Goal: Task Accomplishment & Management: Manage account settings

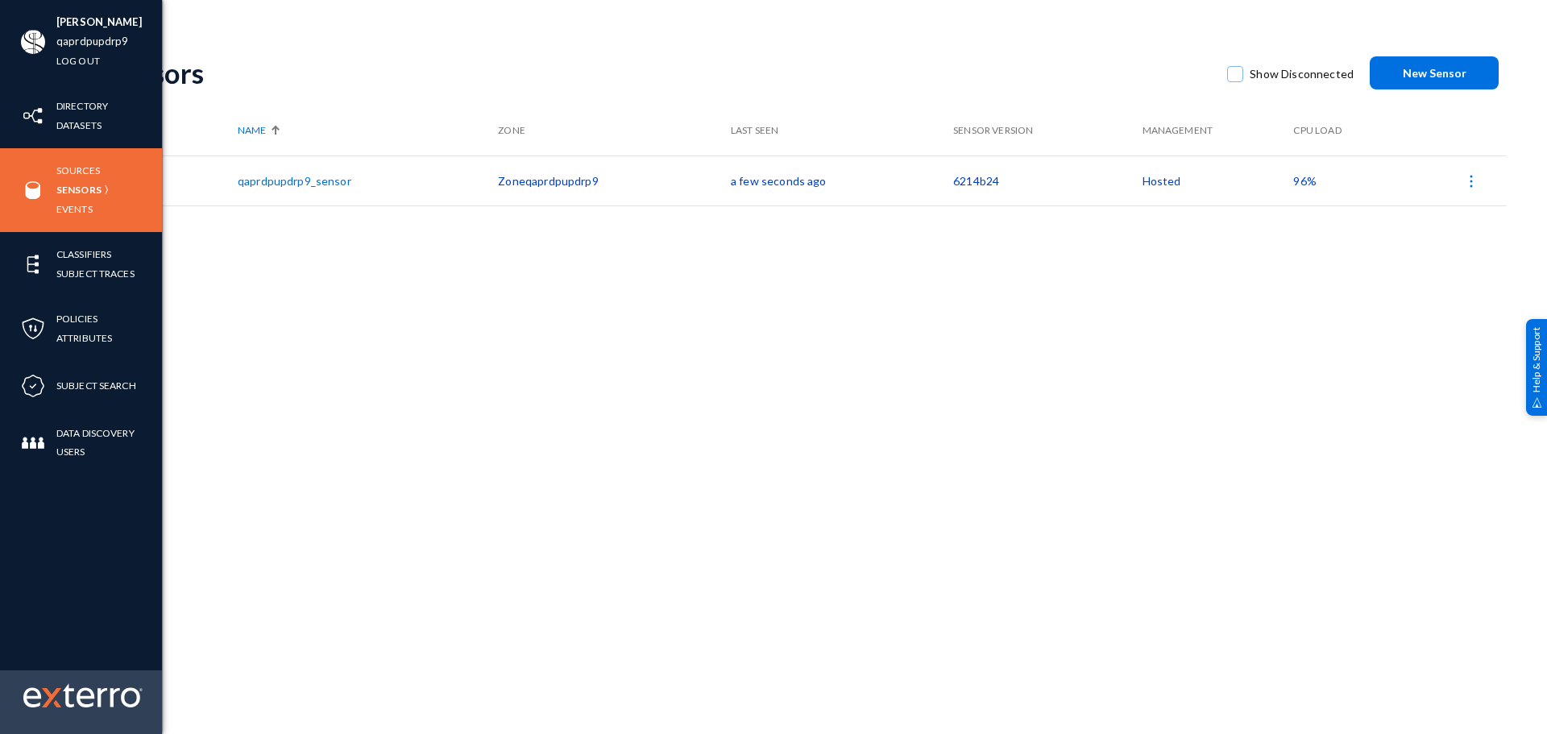
click at [56, 694] on img at bounding box center [51, 697] width 19 height 19
click at [97, 690] on img at bounding box center [82, 695] width 119 height 24
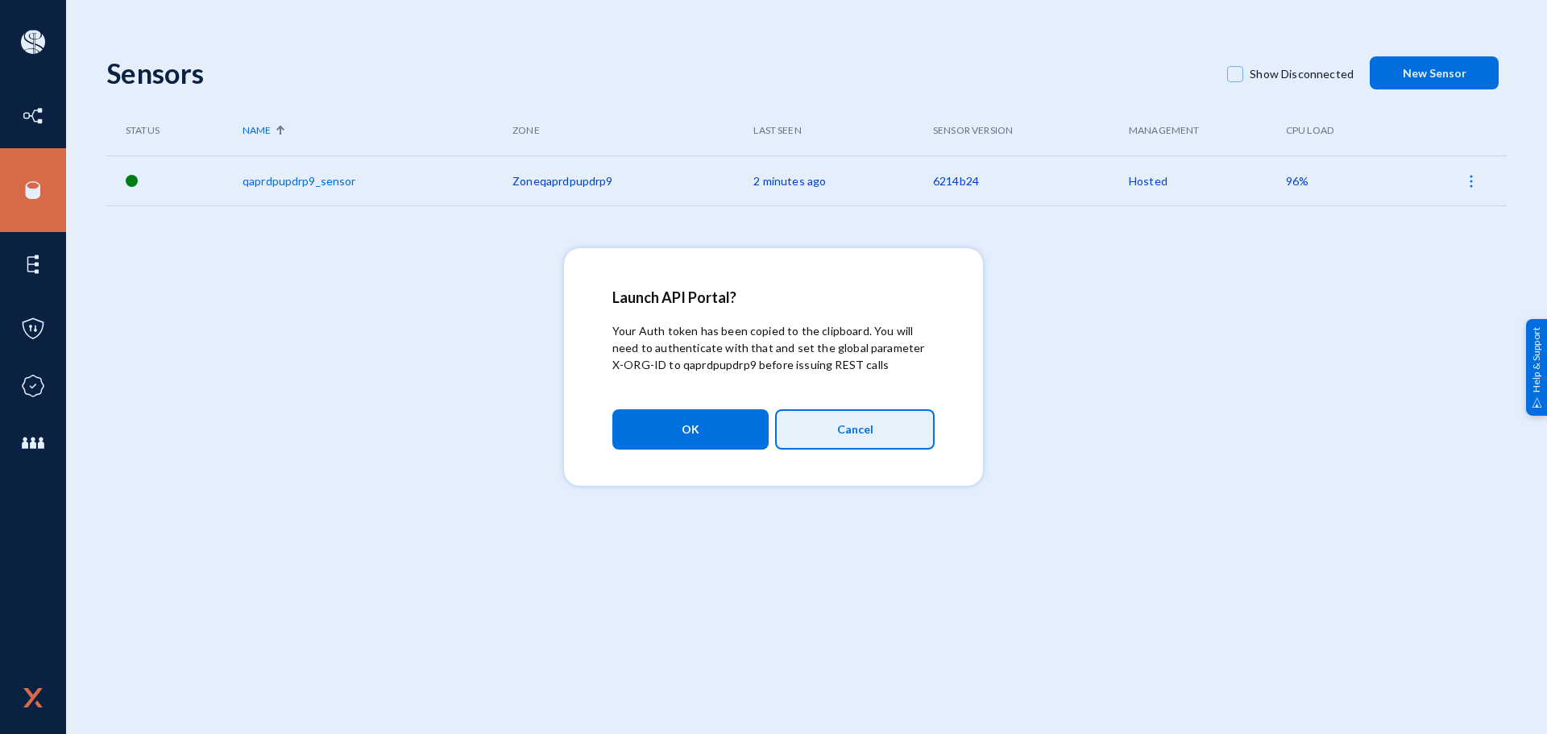
click at [839, 436] on span "Cancel" at bounding box center [855, 429] width 36 height 27
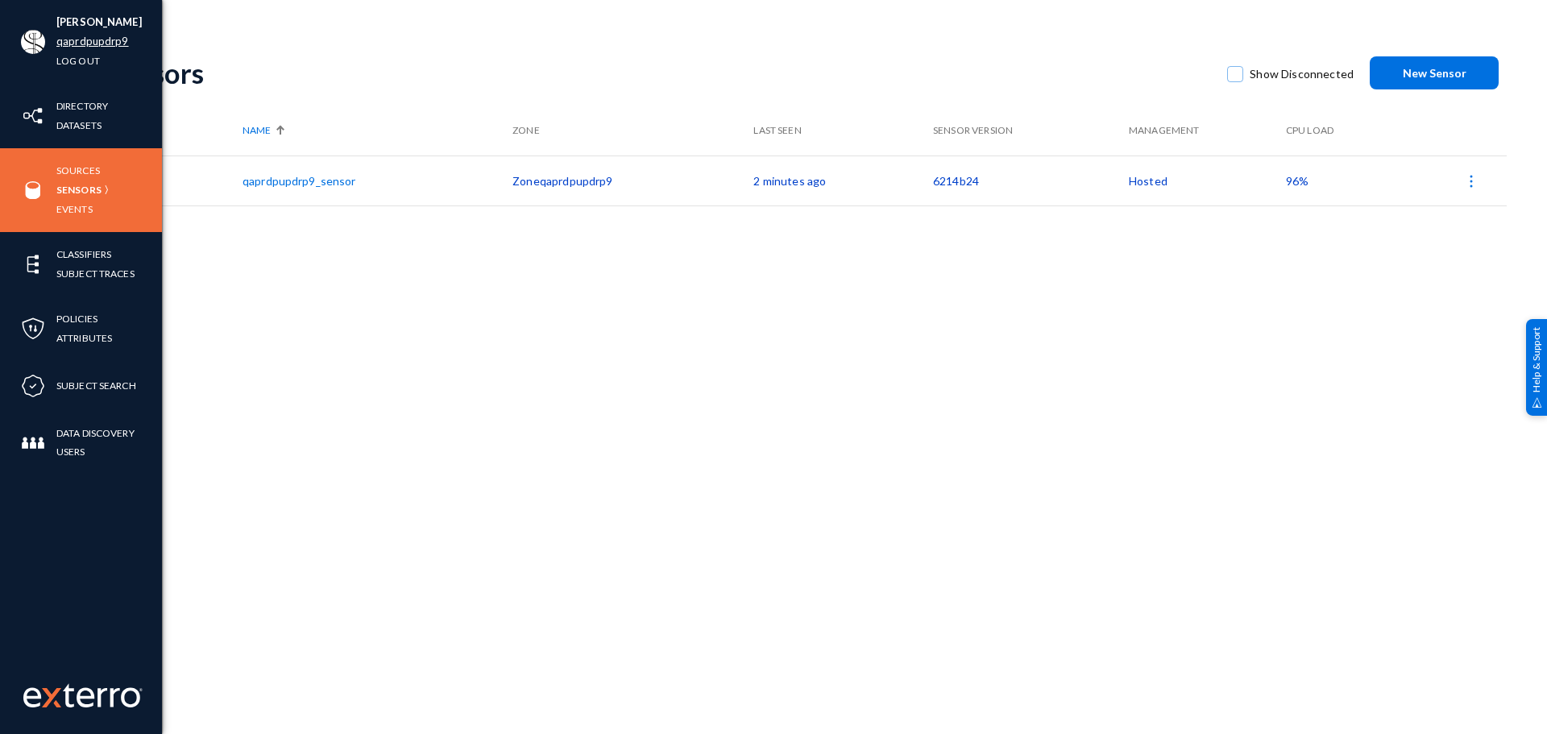
click at [114, 37] on link "qaprdpupdrp9" at bounding box center [92, 41] width 72 height 19
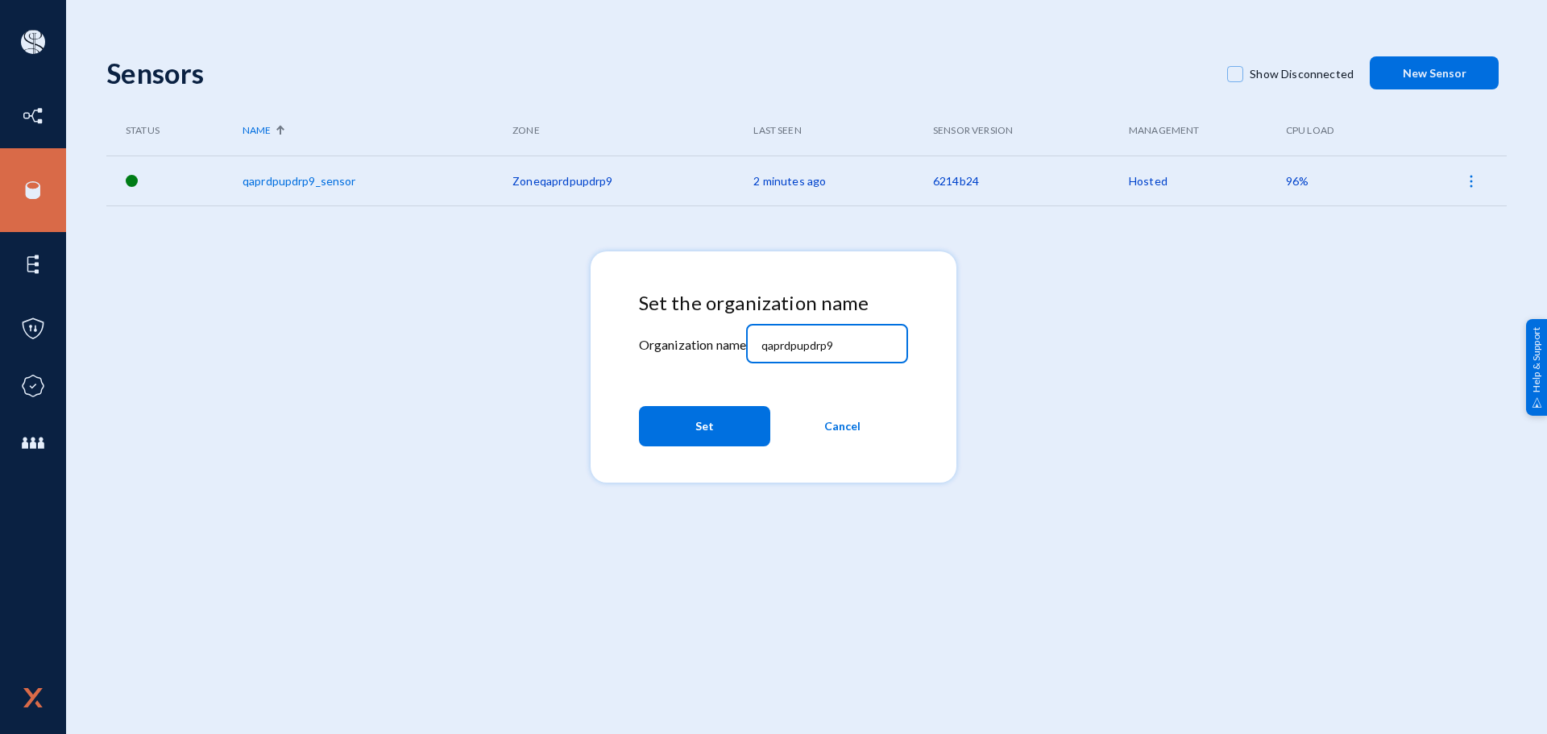
click at [855, 338] on input "qaprdpupdrp9" at bounding box center [830, 345] width 139 height 14
paste input "bhm"
type input "bhm"
click at [727, 420] on button "Set" at bounding box center [704, 426] width 131 height 40
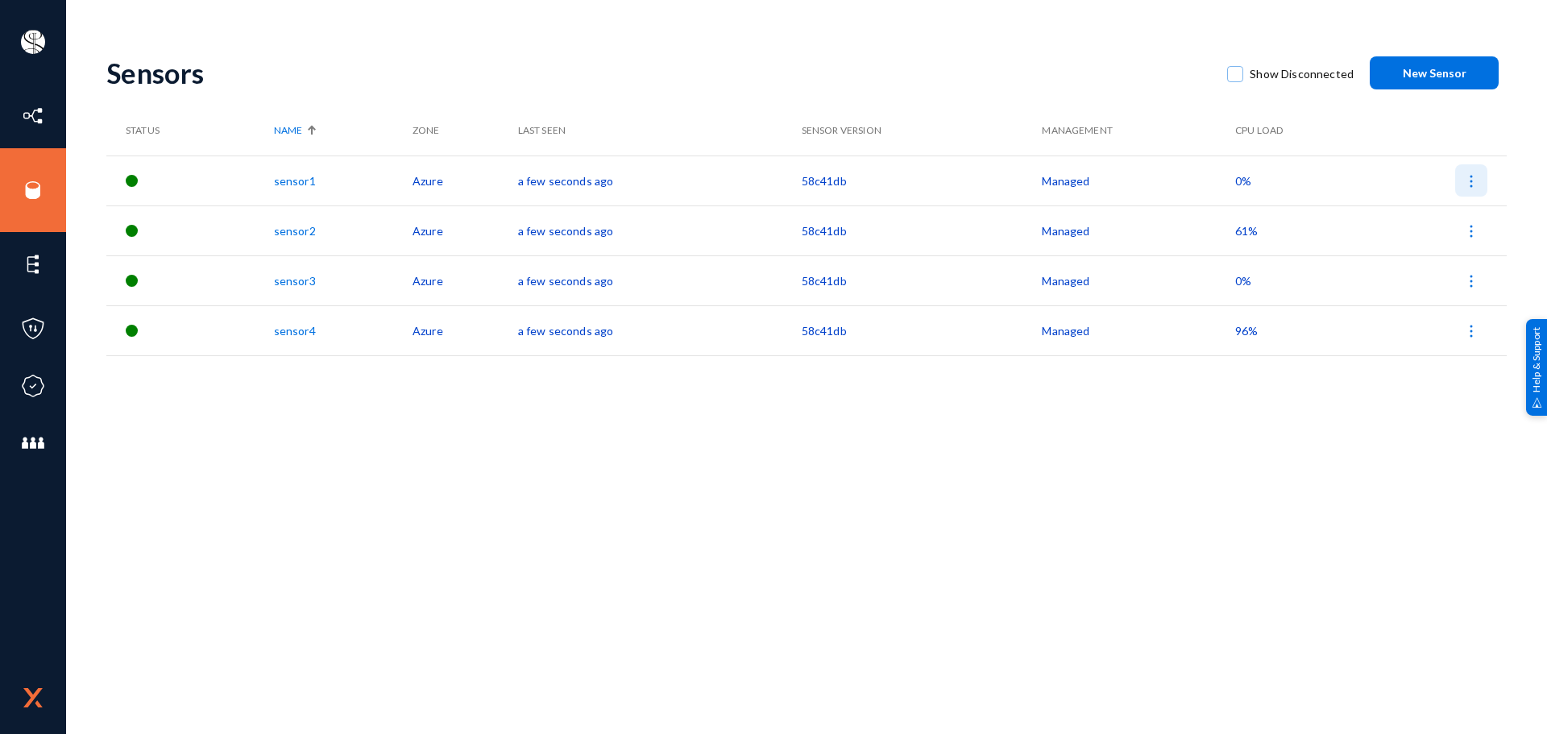
click at [1471, 185] on img at bounding box center [1471, 181] width 16 height 16
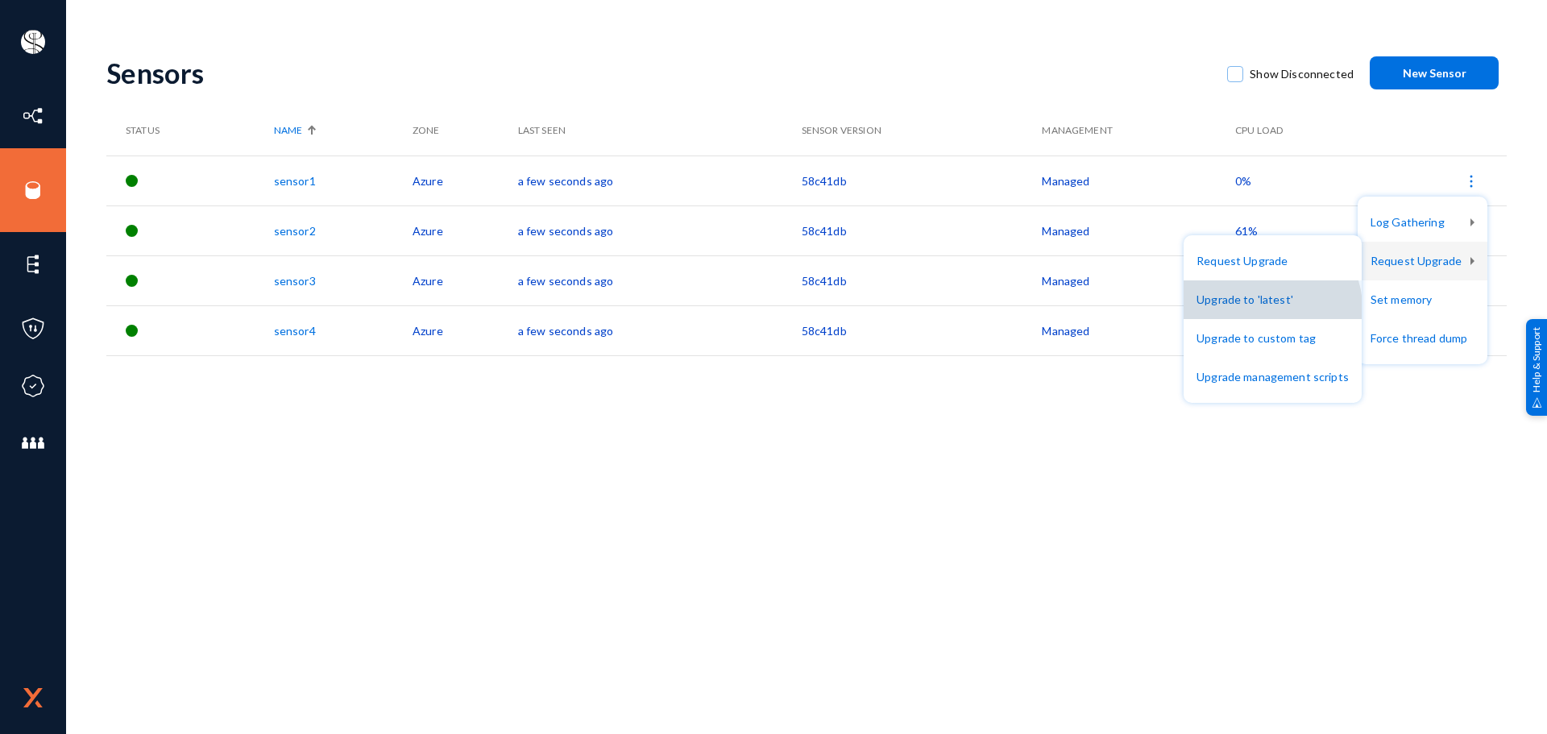
click at [1276, 307] on button "Upgrade to 'latest'" at bounding box center [1272, 299] width 178 height 39
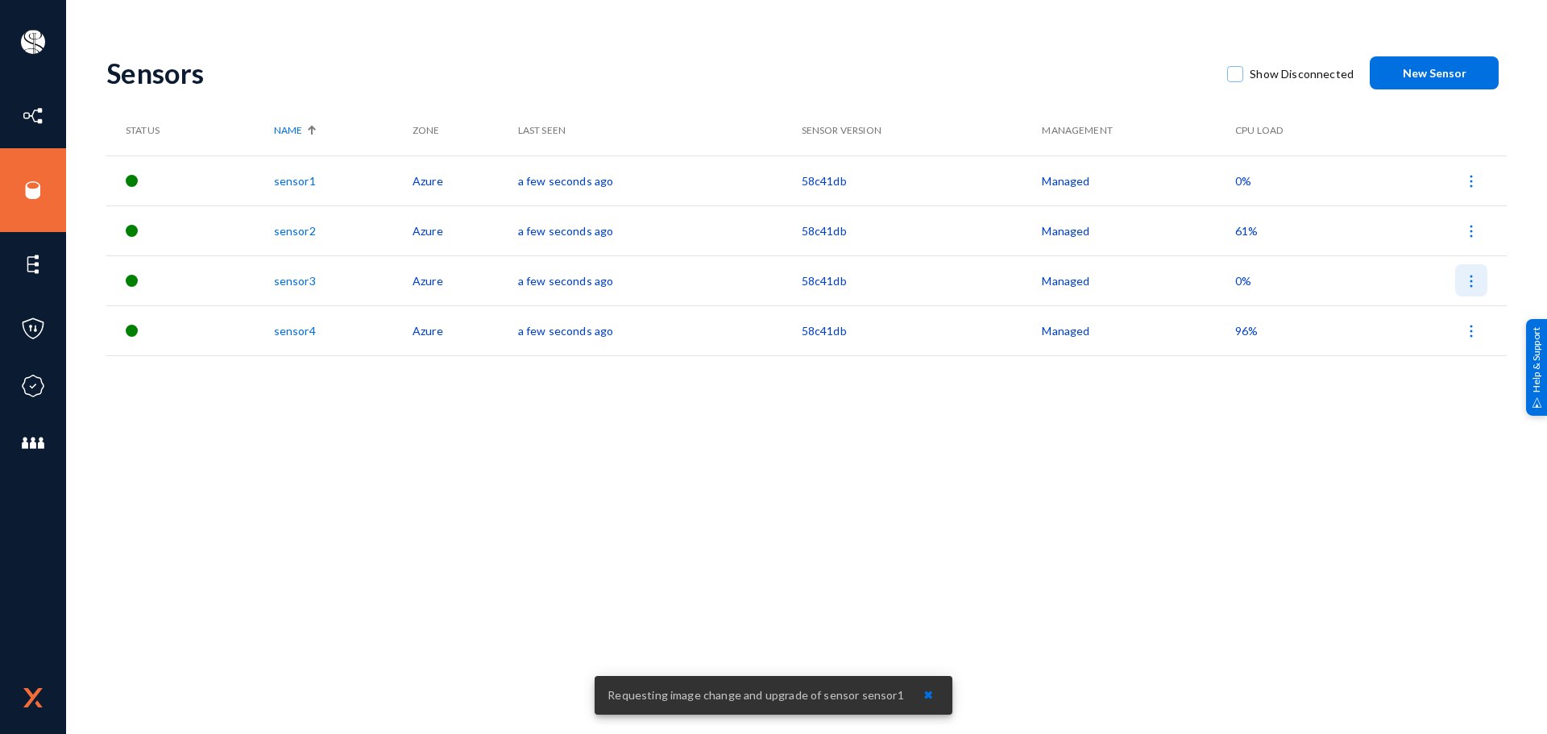
click at [1469, 281] on img at bounding box center [1471, 281] width 16 height 16
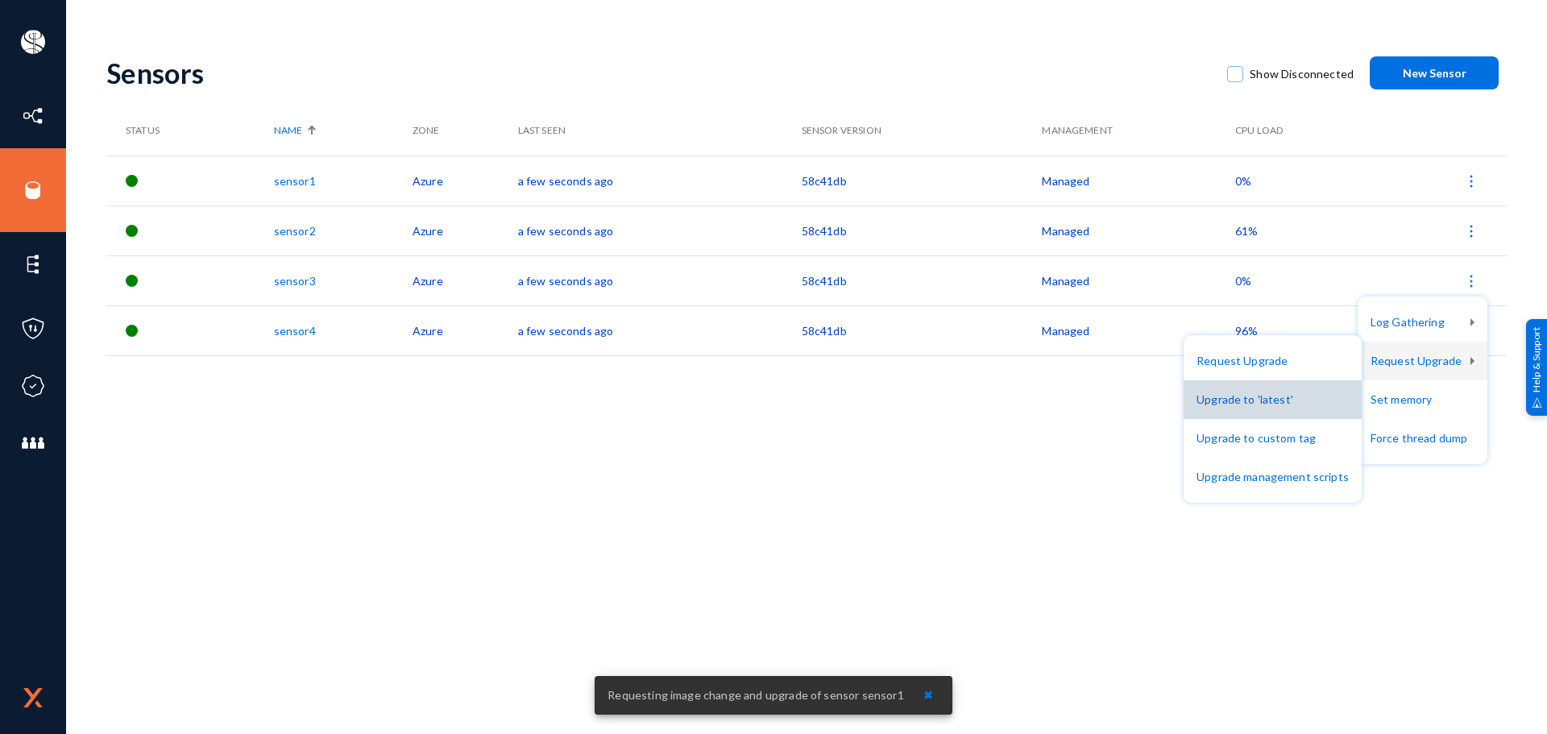
click at [1313, 401] on button "Upgrade to 'latest'" at bounding box center [1272, 399] width 178 height 39
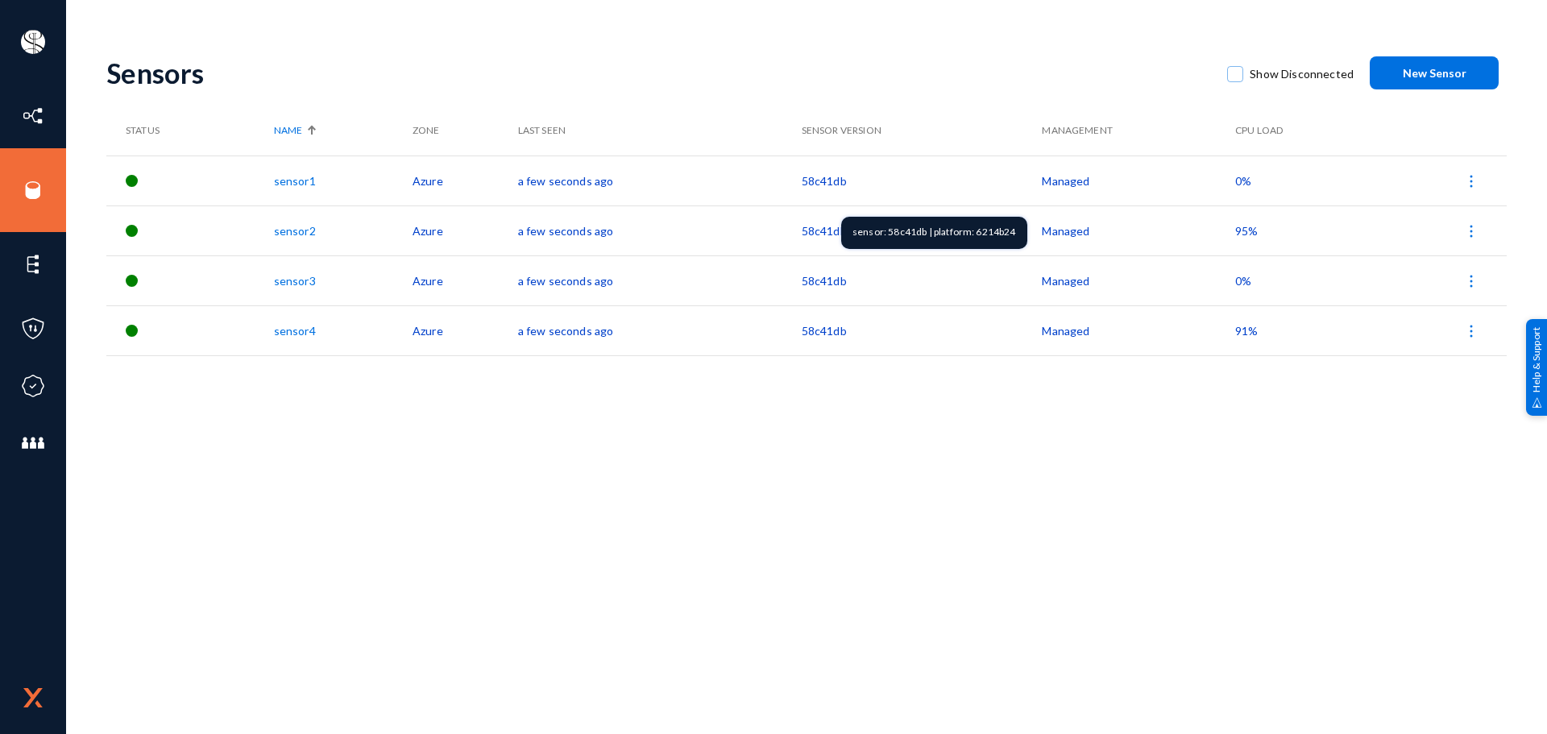
click at [981, 230] on div "sensor: 58c41db | platform: 6214b24" at bounding box center [934, 233] width 186 height 32
copy div "6214b24"
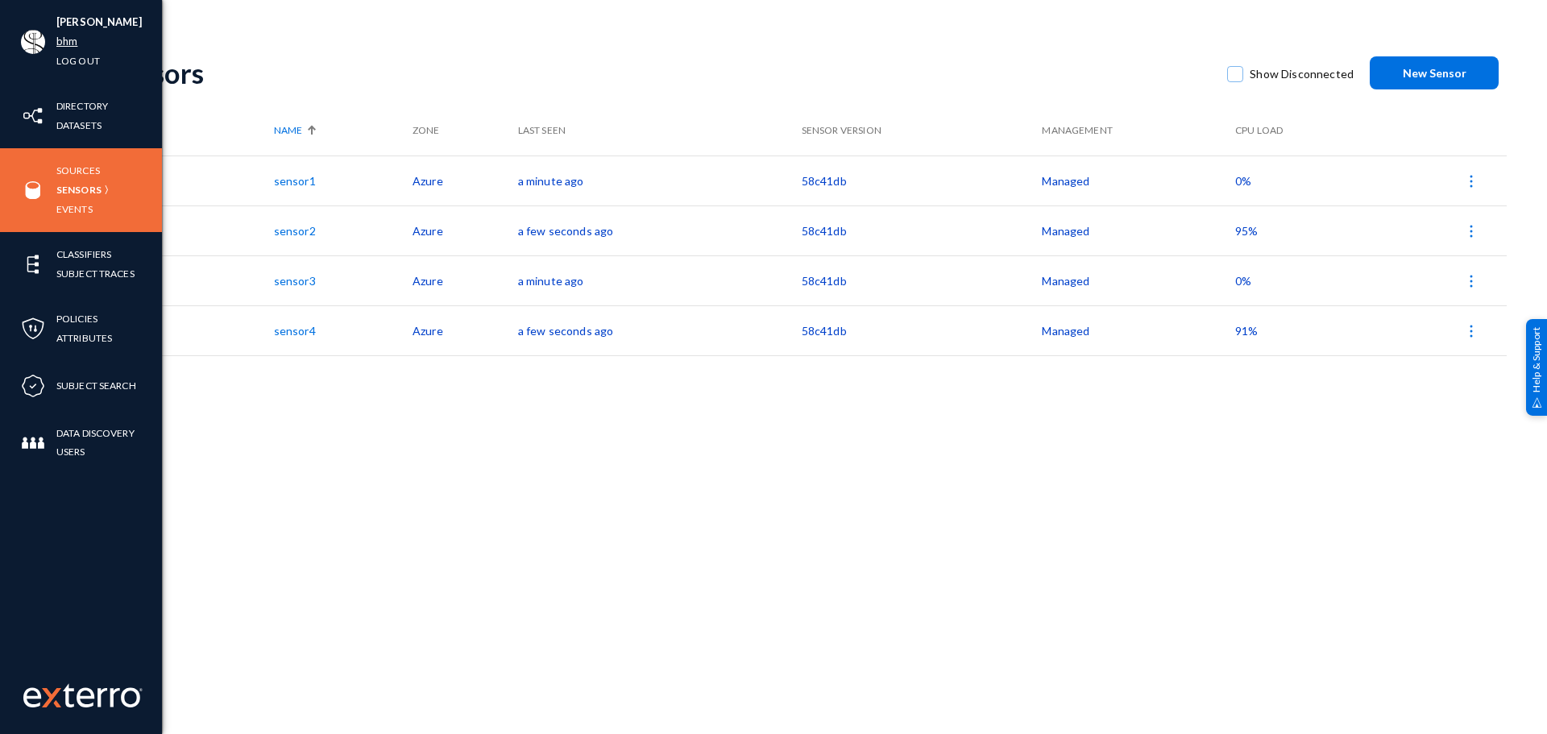
click at [70, 40] on link "bhm" at bounding box center [66, 41] width 21 height 19
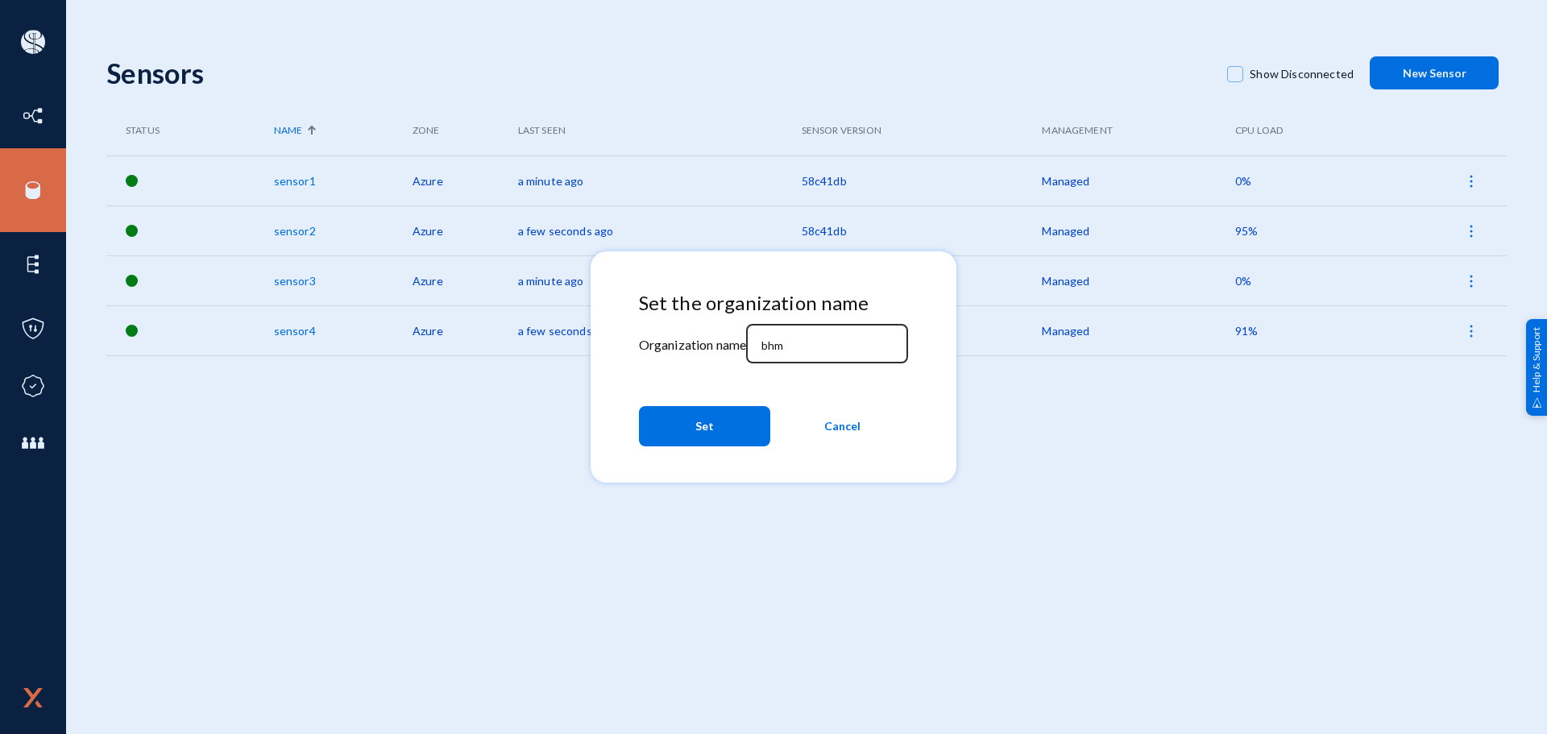
click at [831, 335] on div "bhm" at bounding box center [827, 342] width 145 height 42
paste input "esagprivacy"
type input "esagprivacy"
click at [730, 426] on button "Set" at bounding box center [704, 426] width 131 height 40
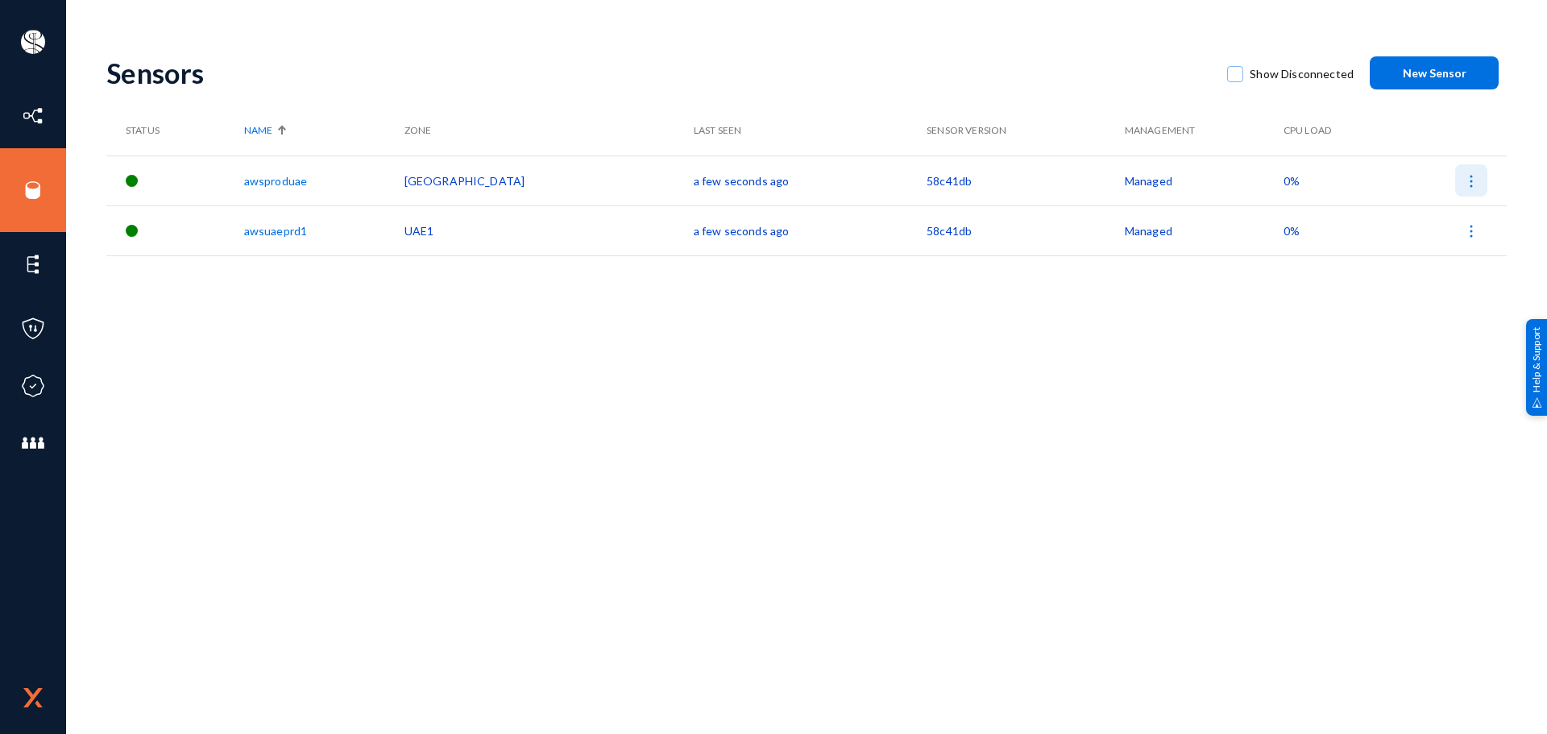
click at [1474, 184] on img at bounding box center [1471, 181] width 16 height 16
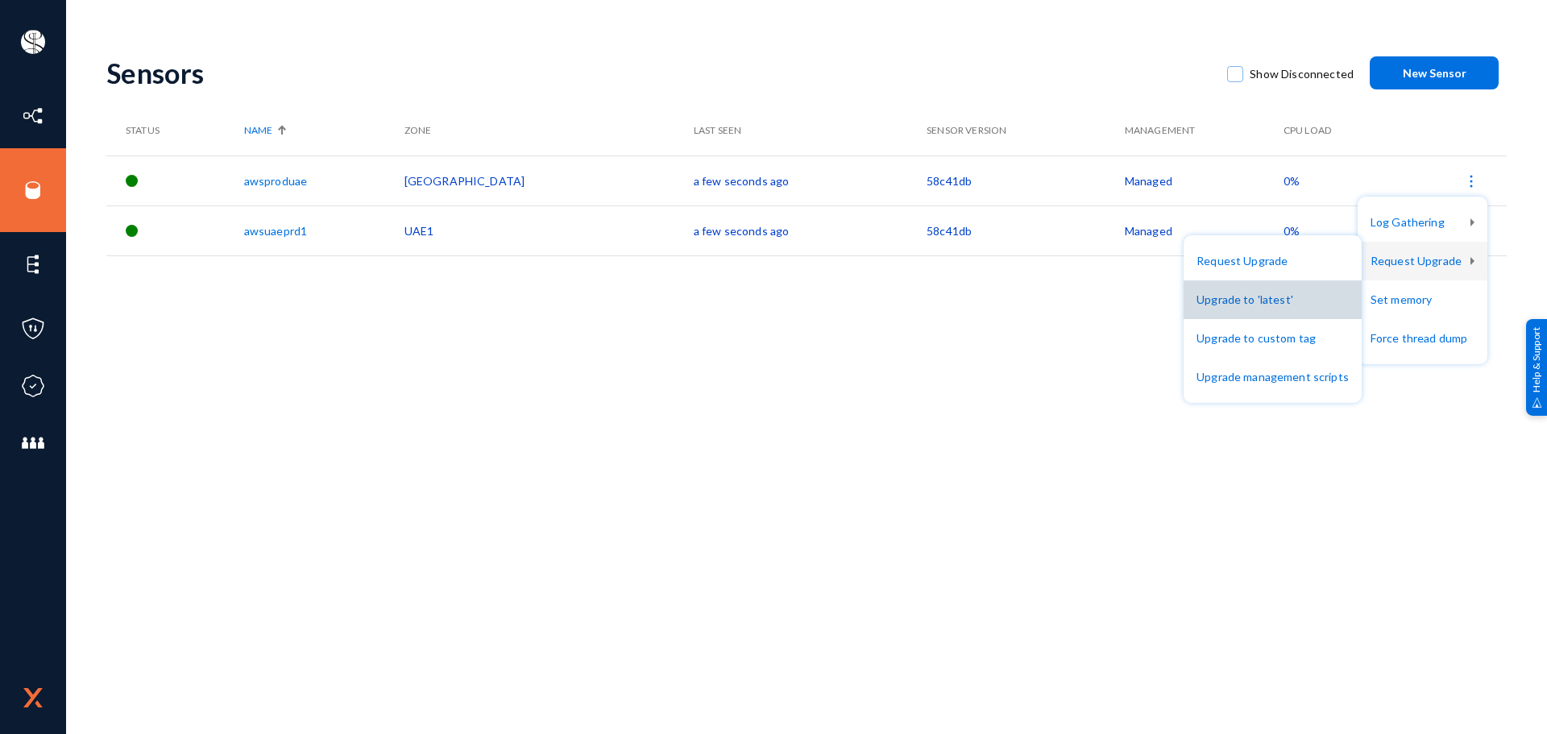
click at [1294, 301] on button "Upgrade to 'latest'" at bounding box center [1272, 299] width 178 height 39
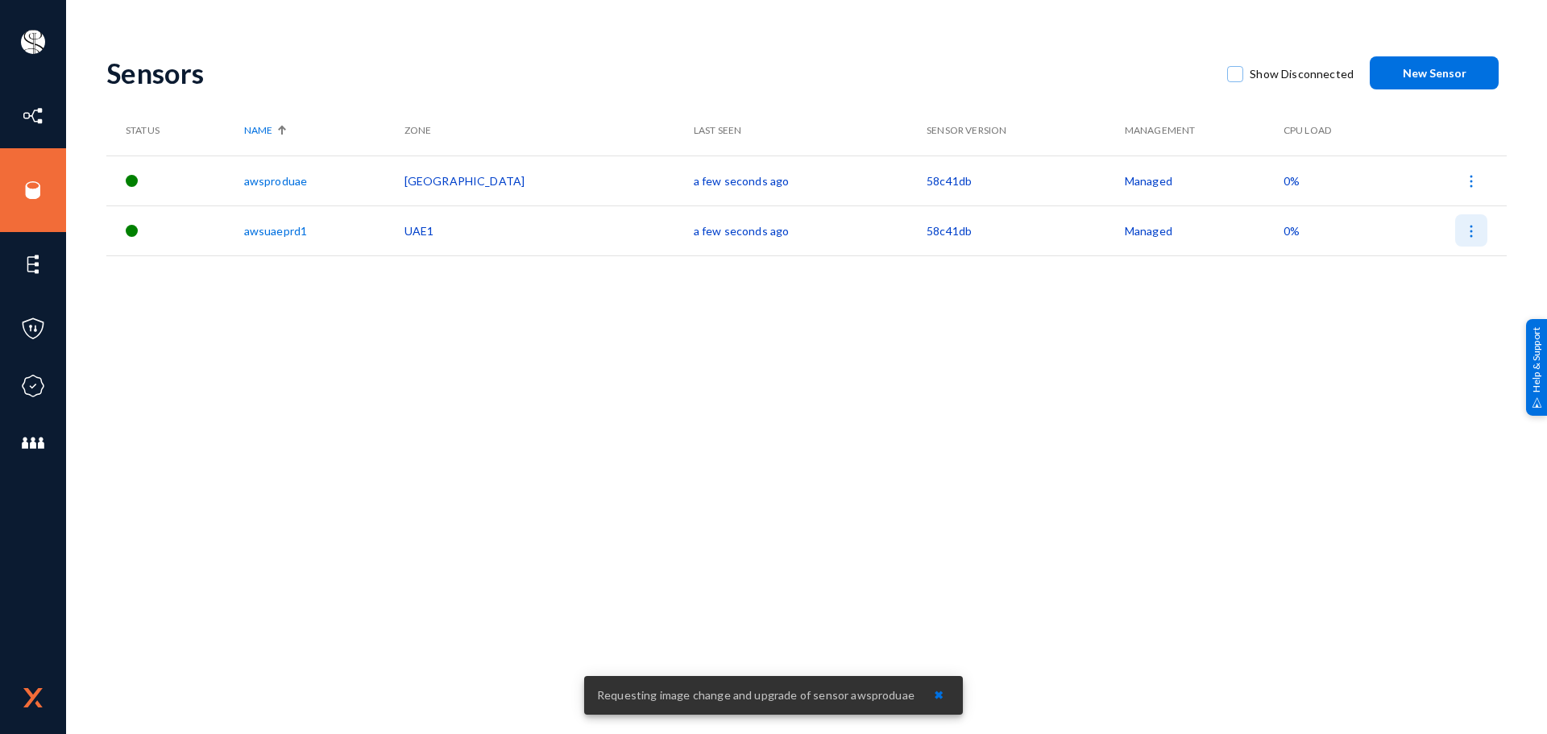
click at [1472, 236] on img at bounding box center [1471, 231] width 16 height 16
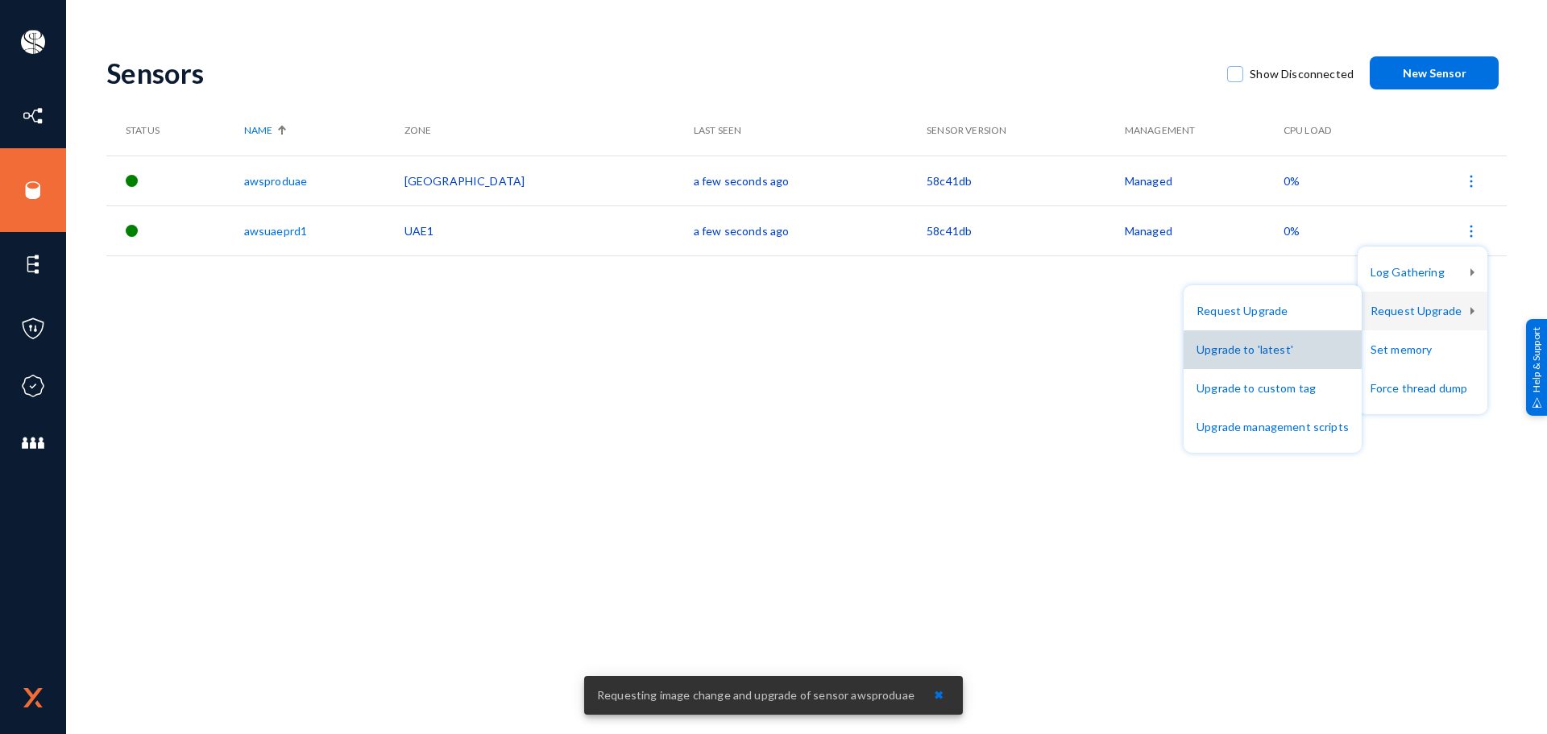
click at [1295, 351] on button "Upgrade to 'latest'" at bounding box center [1272, 349] width 178 height 39
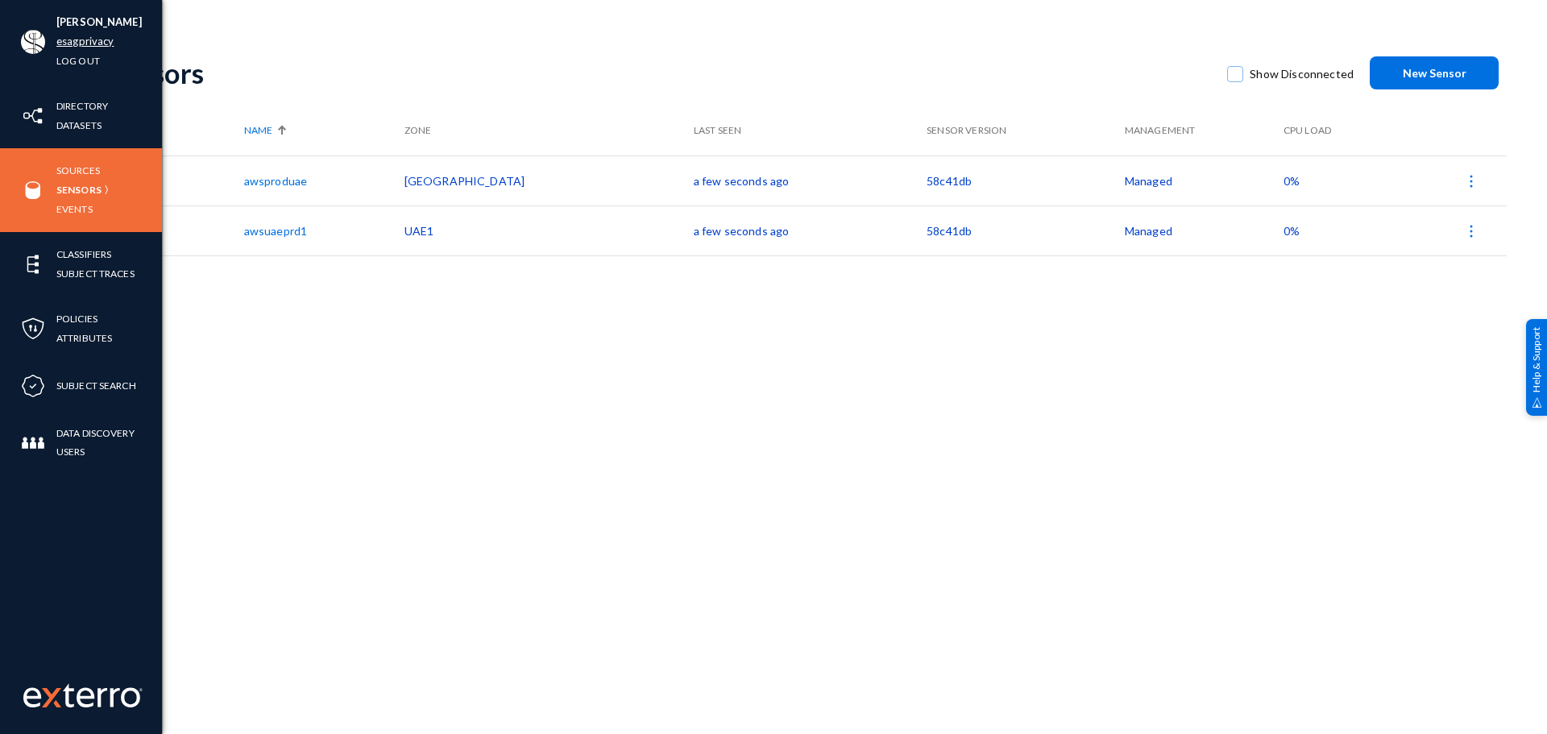
click at [87, 39] on link "esagprivacy" at bounding box center [84, 41] width 57 height 19
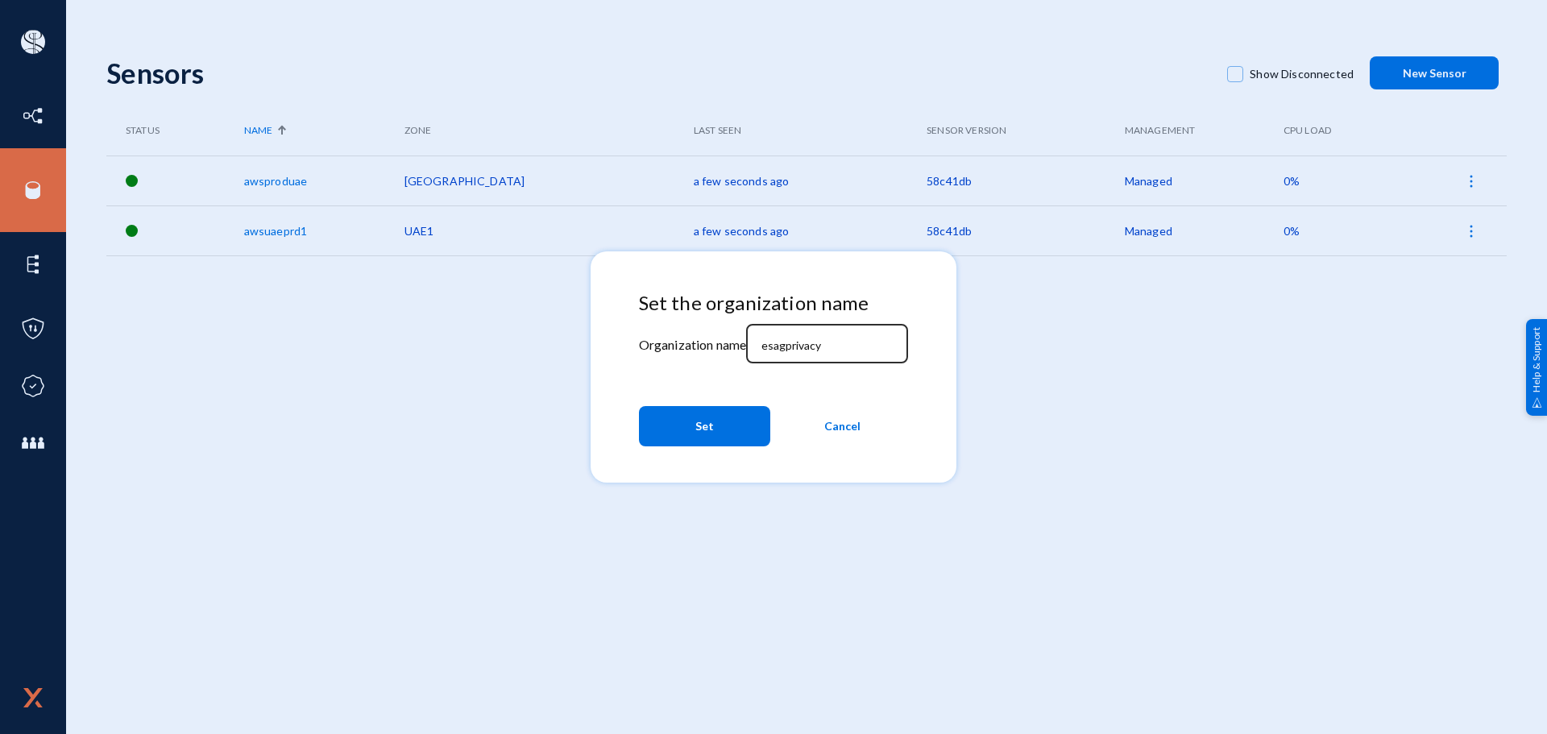
click at [859, 354] on div "esagprivacy" at bounding box center [827, 342] width 145 height 42
paste input "xtdd"
type input "extdd"
click at [706, 432] on span "Set" at bounding box center [704, 426] width 19 height 29
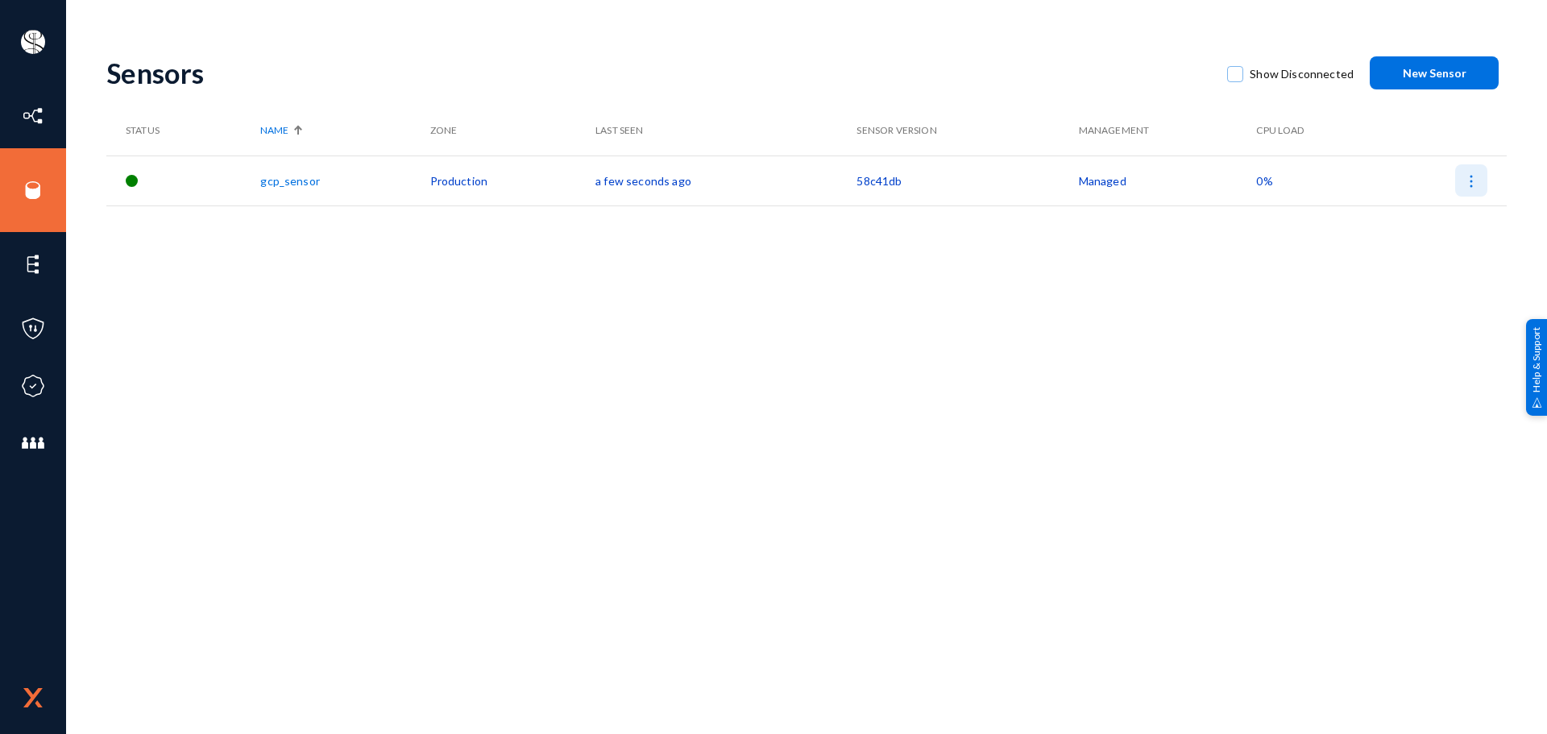
click at [1464, 184] on img at bounding box center [1471, 181] width 16 height 16
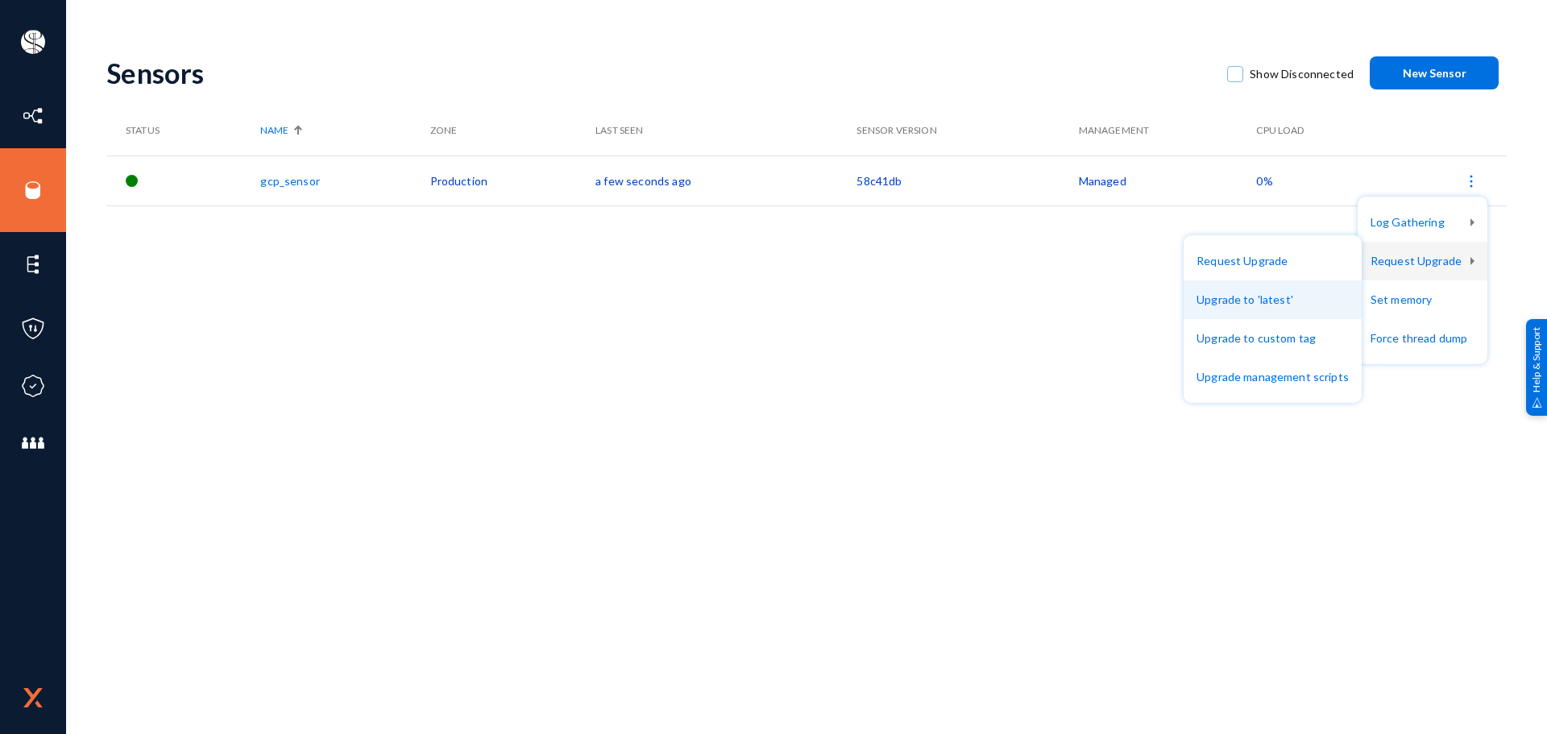
click at [1298, 304] on button "Upgrade to 'latest'" at bounding box center [1272, 299] width 178 height 39
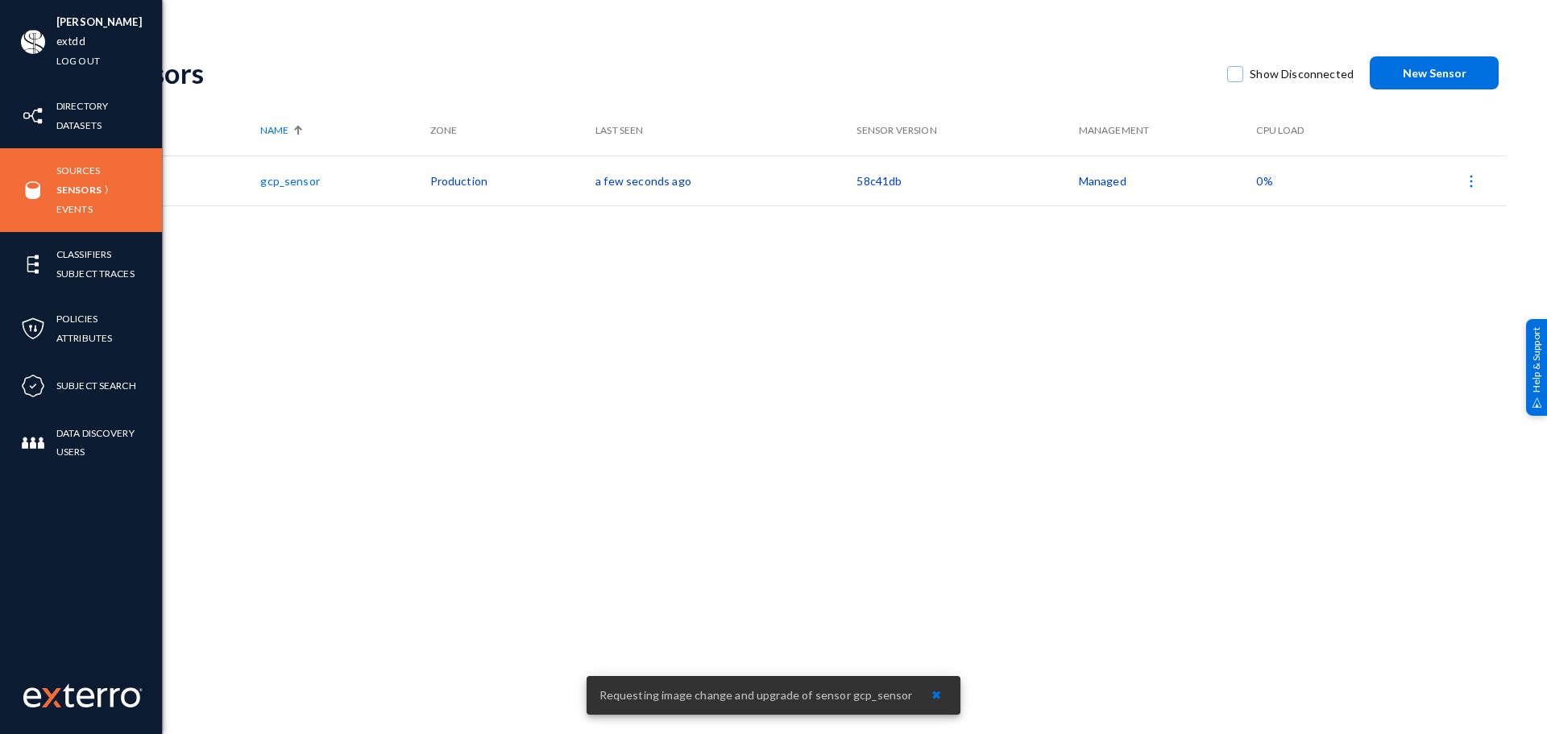
click at [80, 31] on li "[PERSON_NAME]" at bounding box center [98, 22] width 85 height 19
click at [75, 39] on link "extdd" at bounding box center [70, 41] width 29 height 19
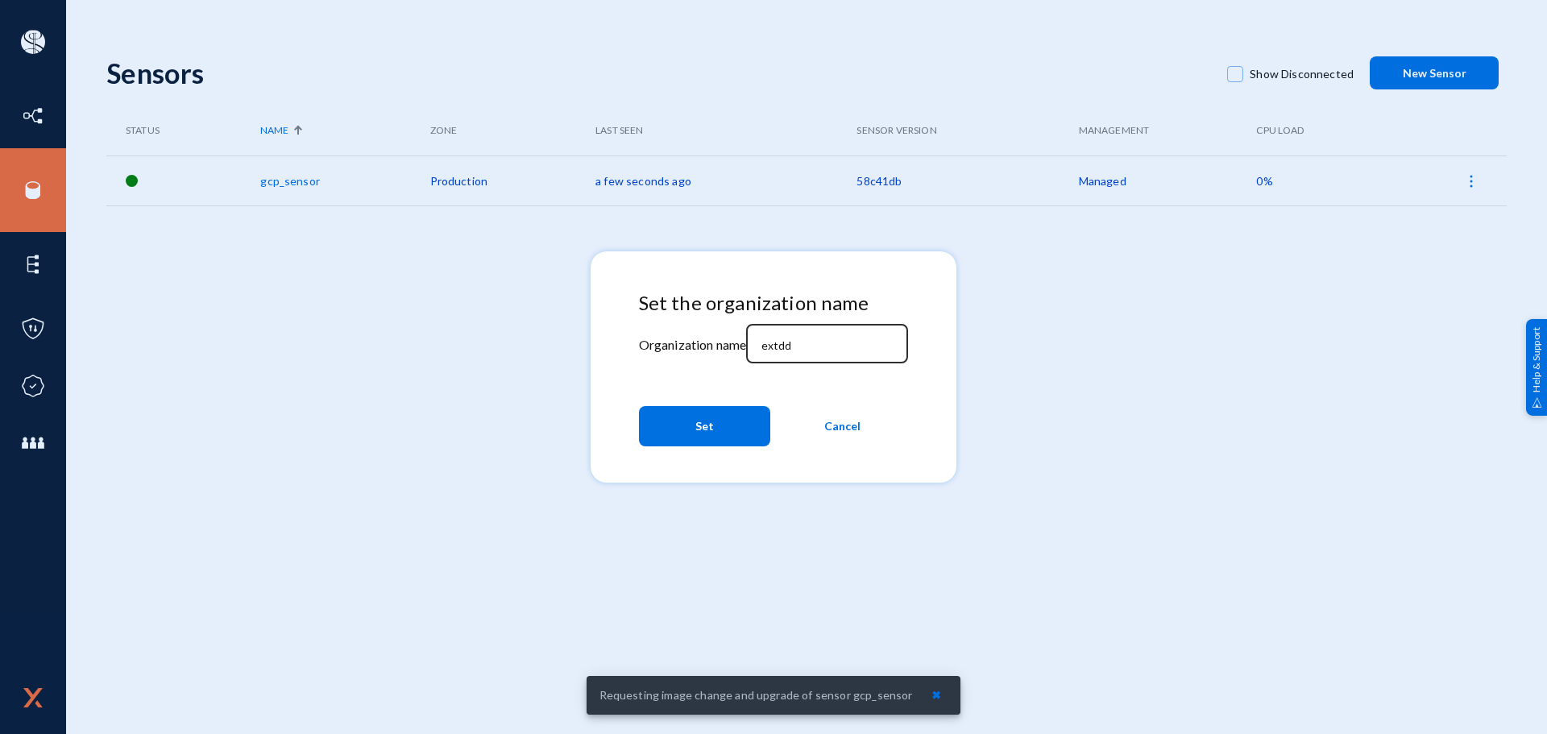
click at [852, 351] on input "extdd" at bounding box center [830, 345] width 139 height 14
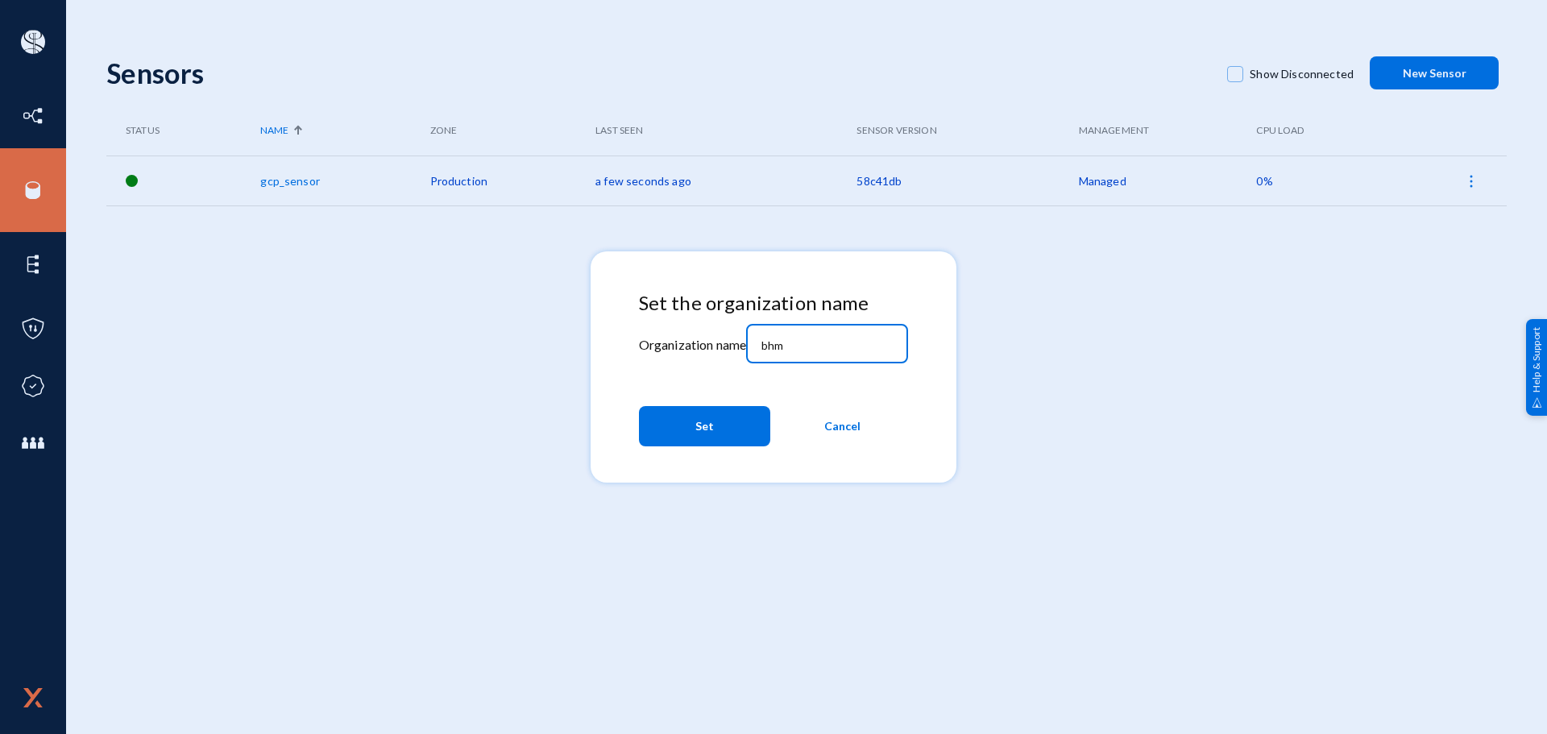
type input "bhm"
click at [745, 437] on button "Set" at bounding box center [704, 426] width 131 height 40
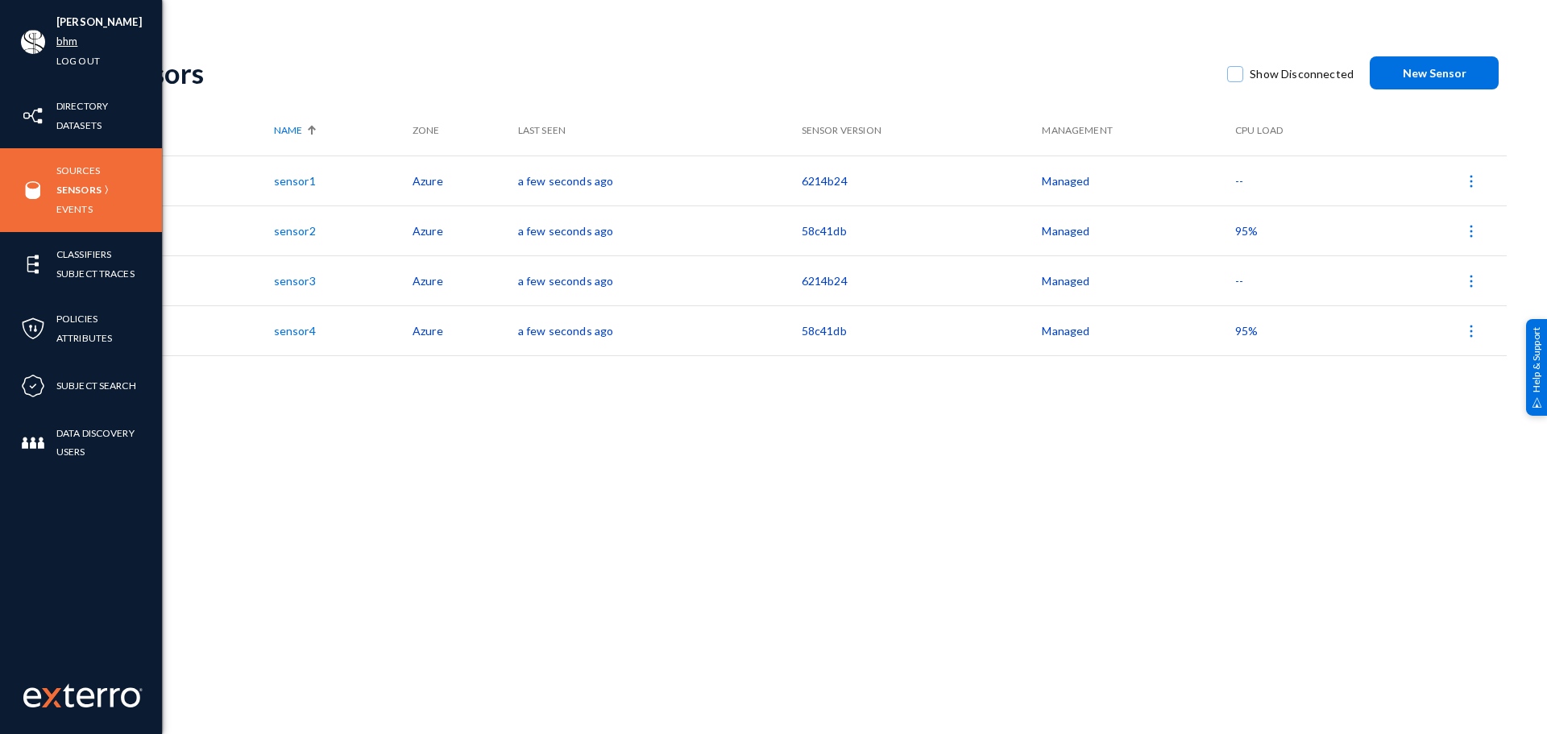
click at [72, 38] on link "bhm" at bounding box center [66, 41] width 21 height 19
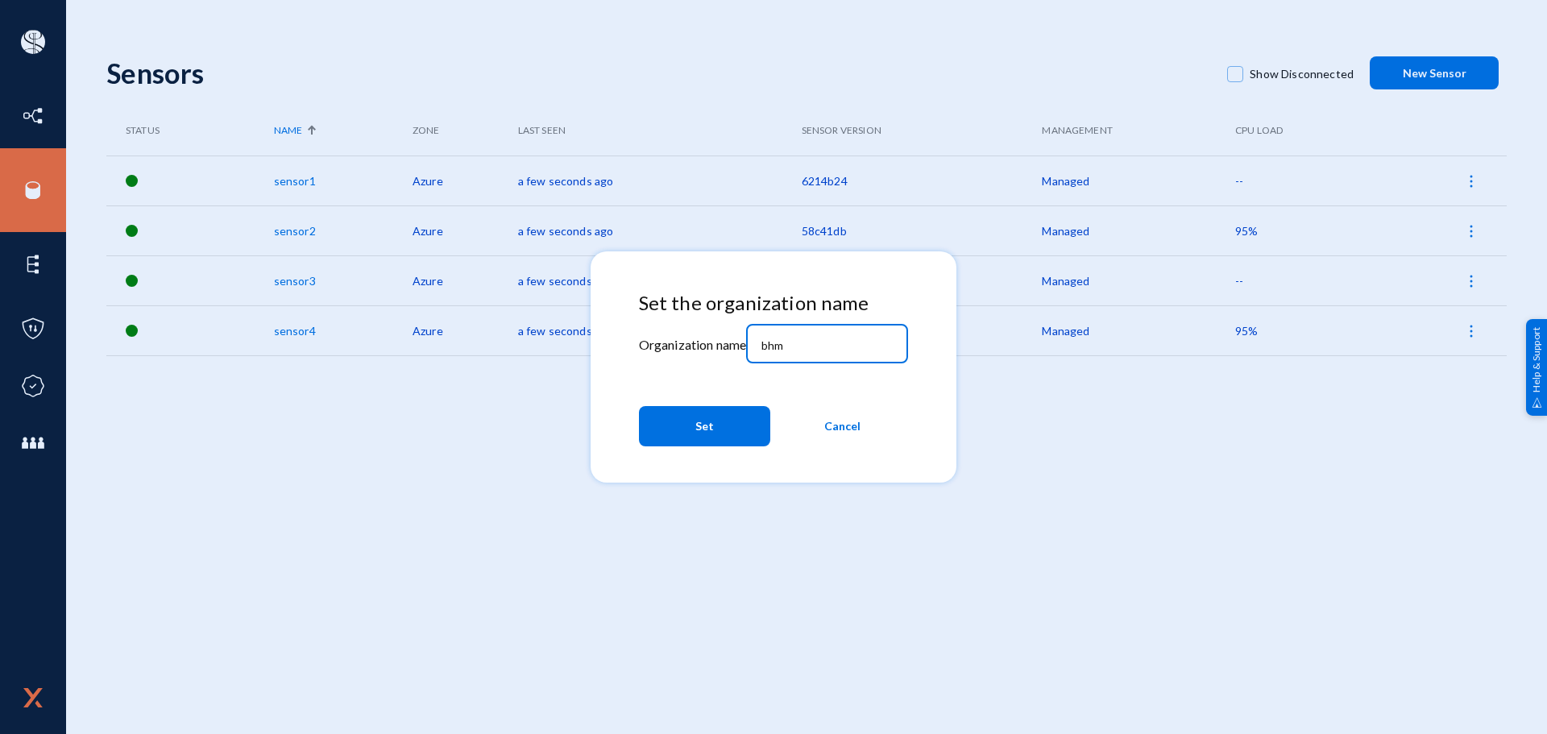
click at [810, 341] on input "bhm" at bounding box center [830, 345] width 139 height 14
paste input "esagprivacy"
type input "esagprivacy"
click at [720, 432] on button "Set" at bounding box center [704, 426] width 131 height 40
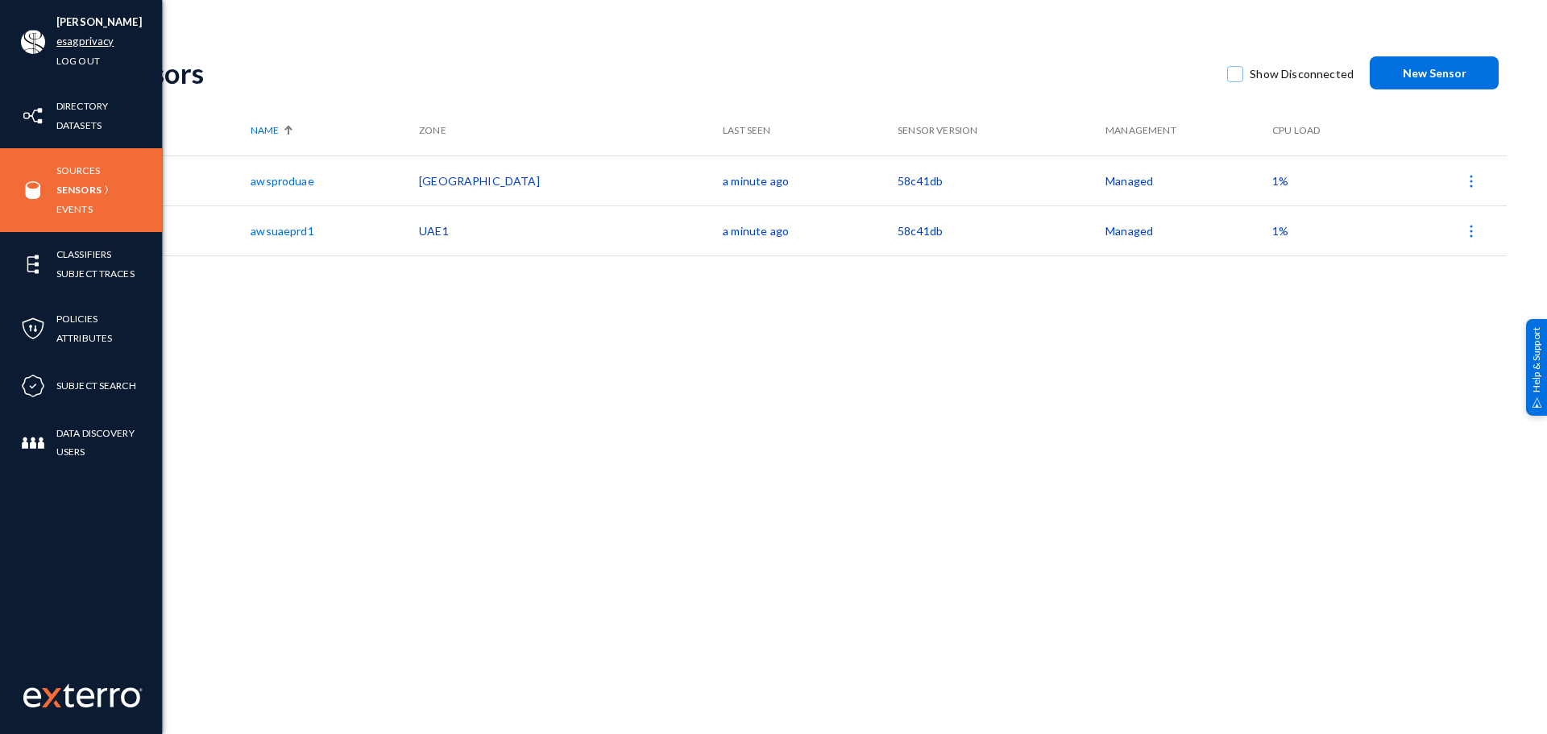
click at [63, 43] on link "esagprivacy" at bounding box center [84, 41] width 57 height 19
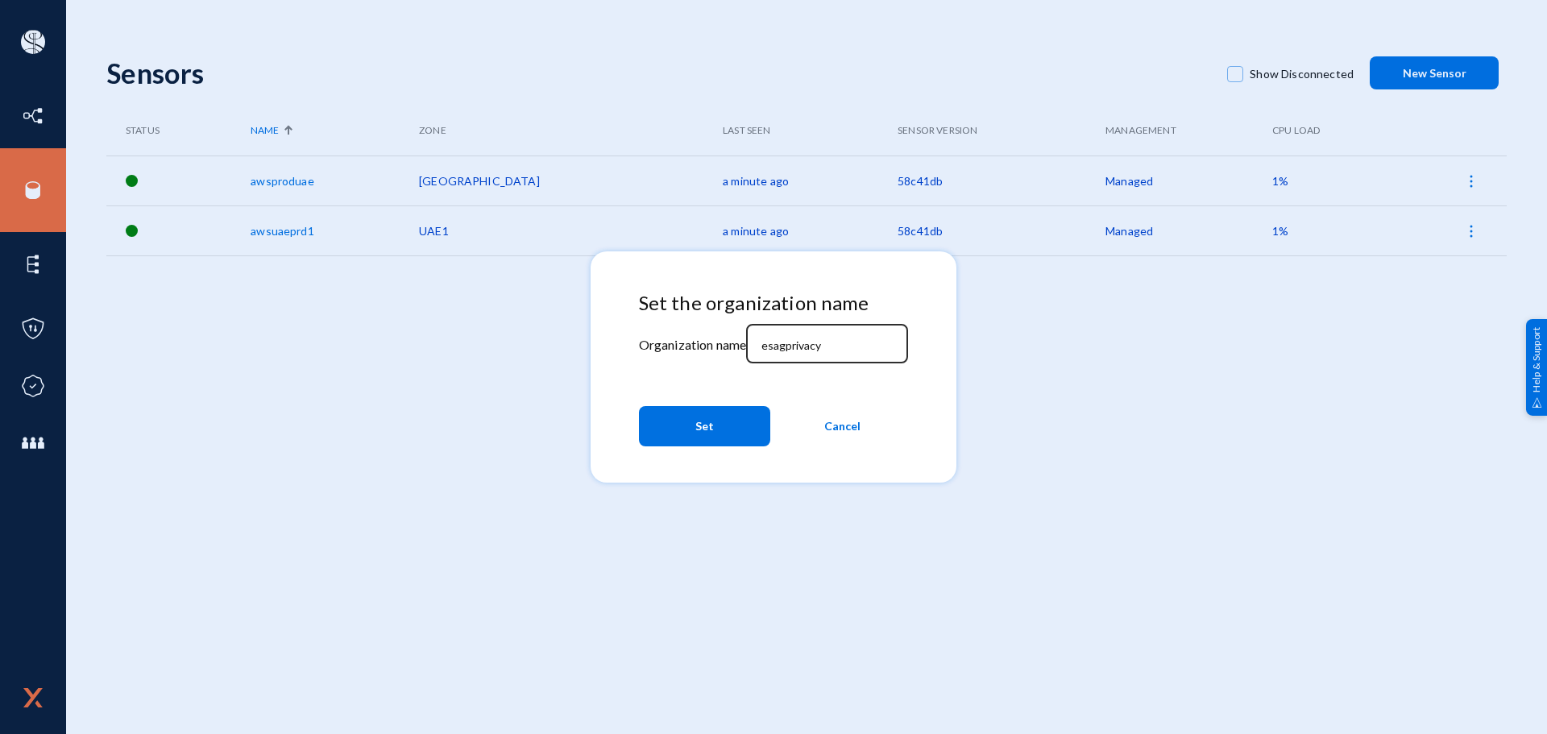
click at [860, 337] on div "esagprivacy" at bounding box center [827, 342] width 145 height 42
paste input "greatday"
type input "greatdayprivacy"
click at [730, 424] on button "Set" at bounding box center [704, 426] width 131 height 40
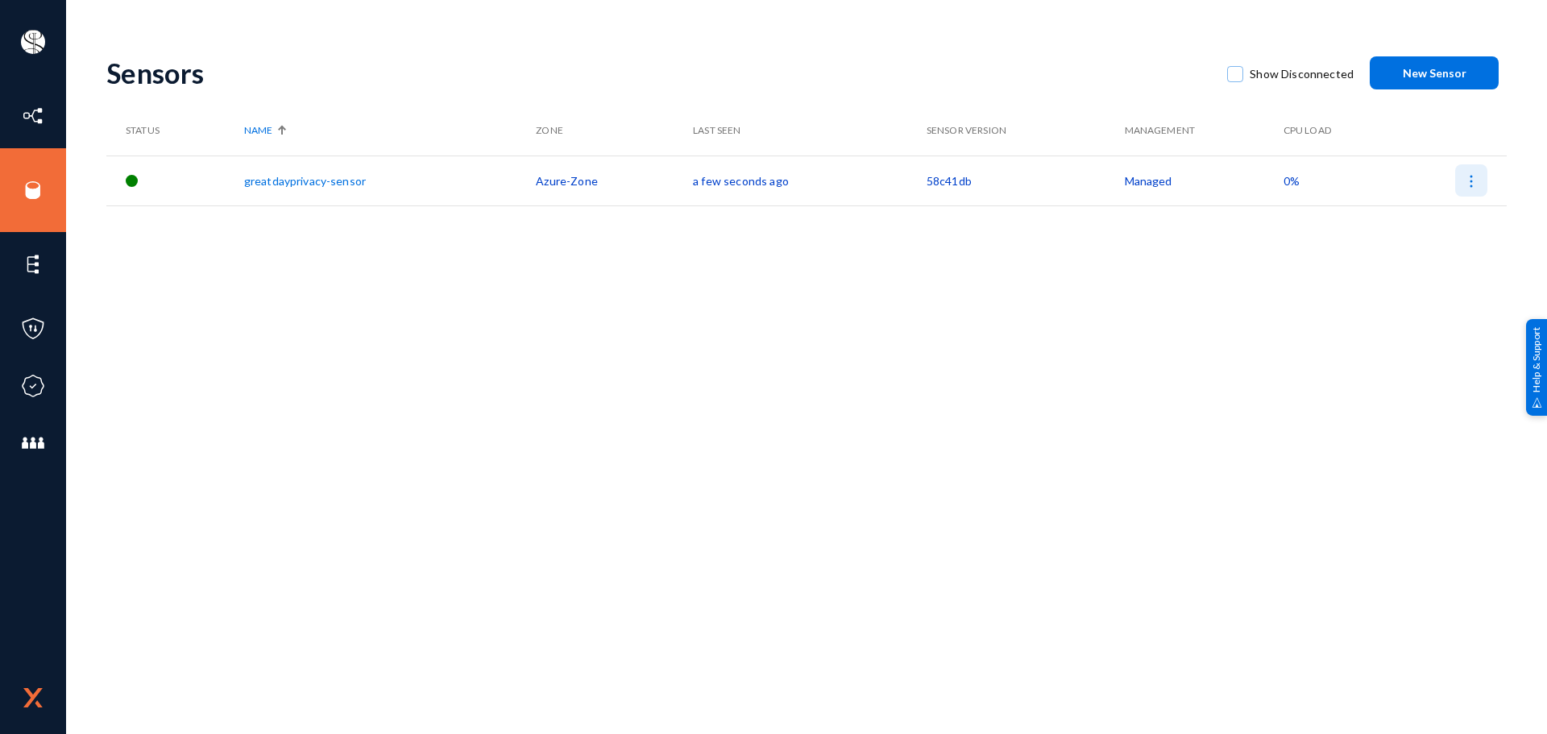
click at [1468, 185] on img at bounding box center [1471, 181] width 16 height 16
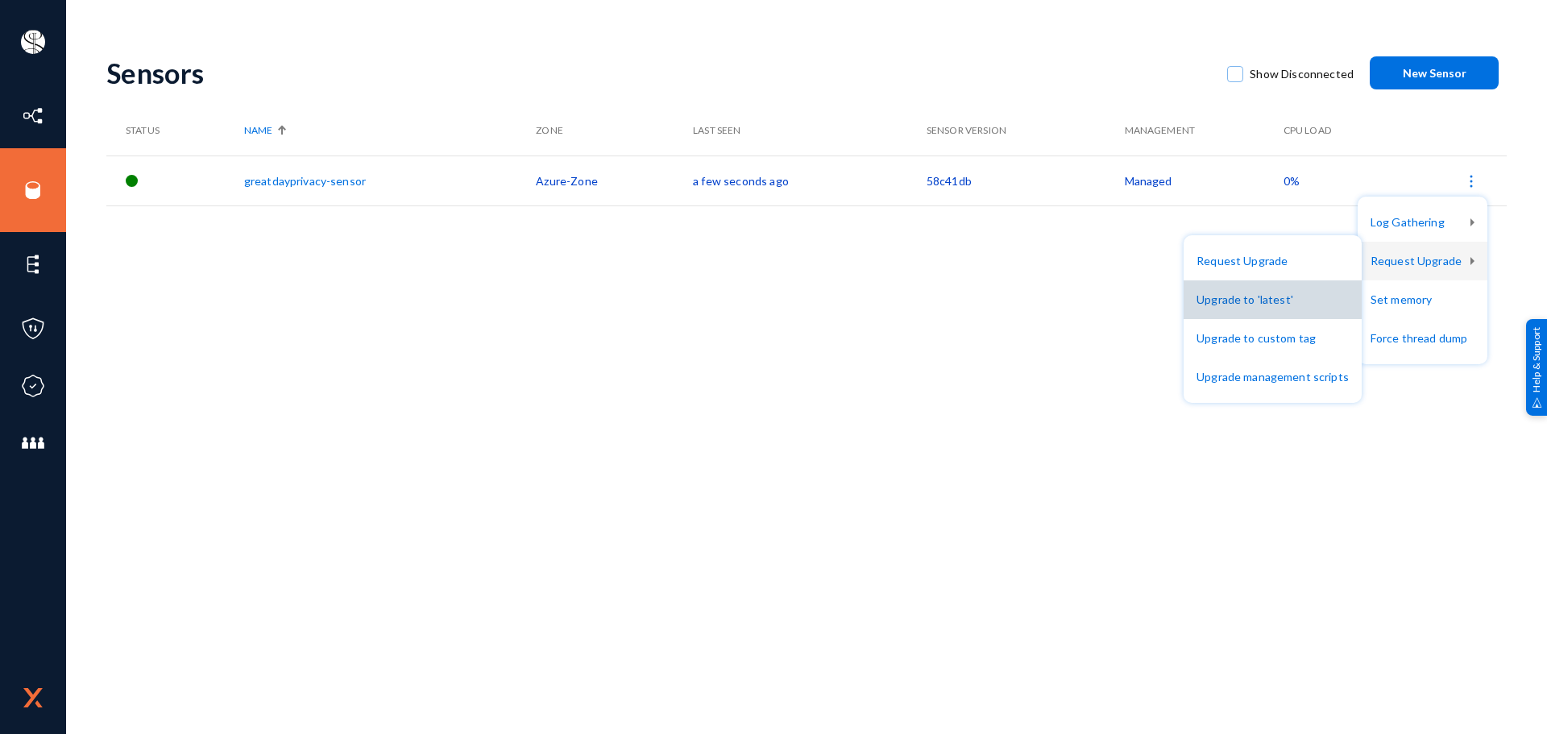
click at [1298, 307] on button "Upgrade to 'latest'" at bounding box center [1272, 299] width 178 height 39
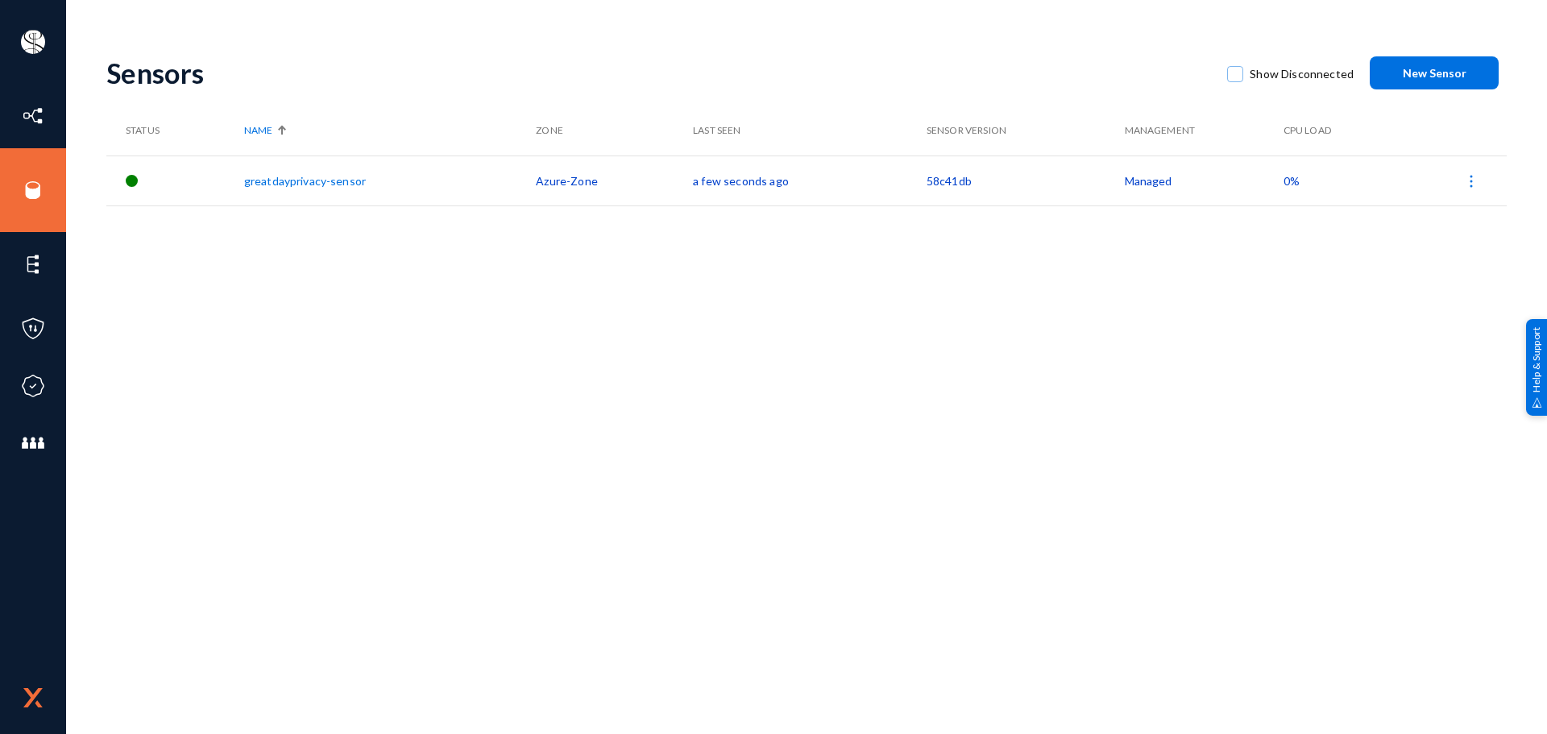
click at [933, 54] on div "Sensors Show Disconnected New Sensor" at bounding box center [806, 72] width 1400 height 65
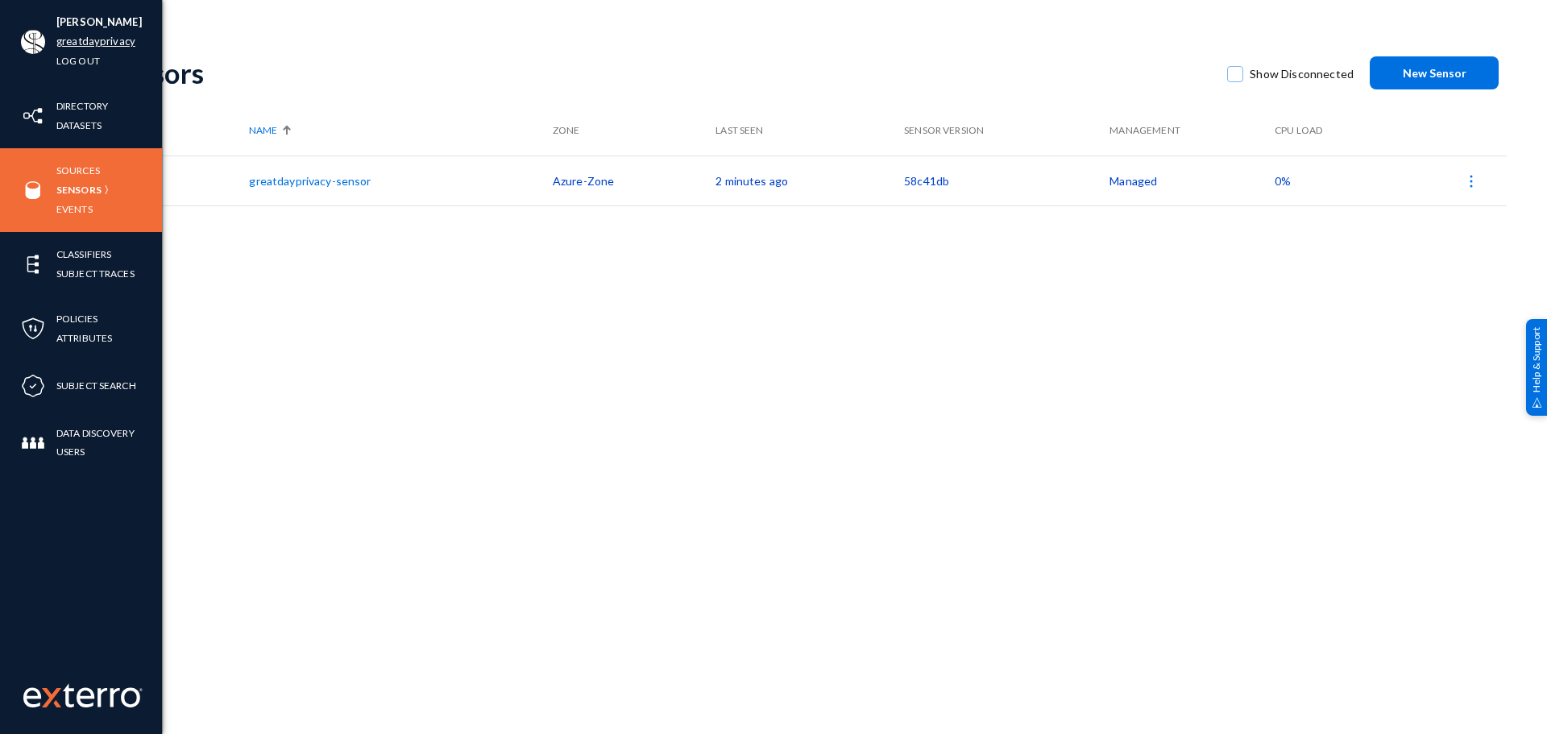
click at [66, 46] on link "greatdayprivacy" at bounding box center [95, 41] width 79 height 19
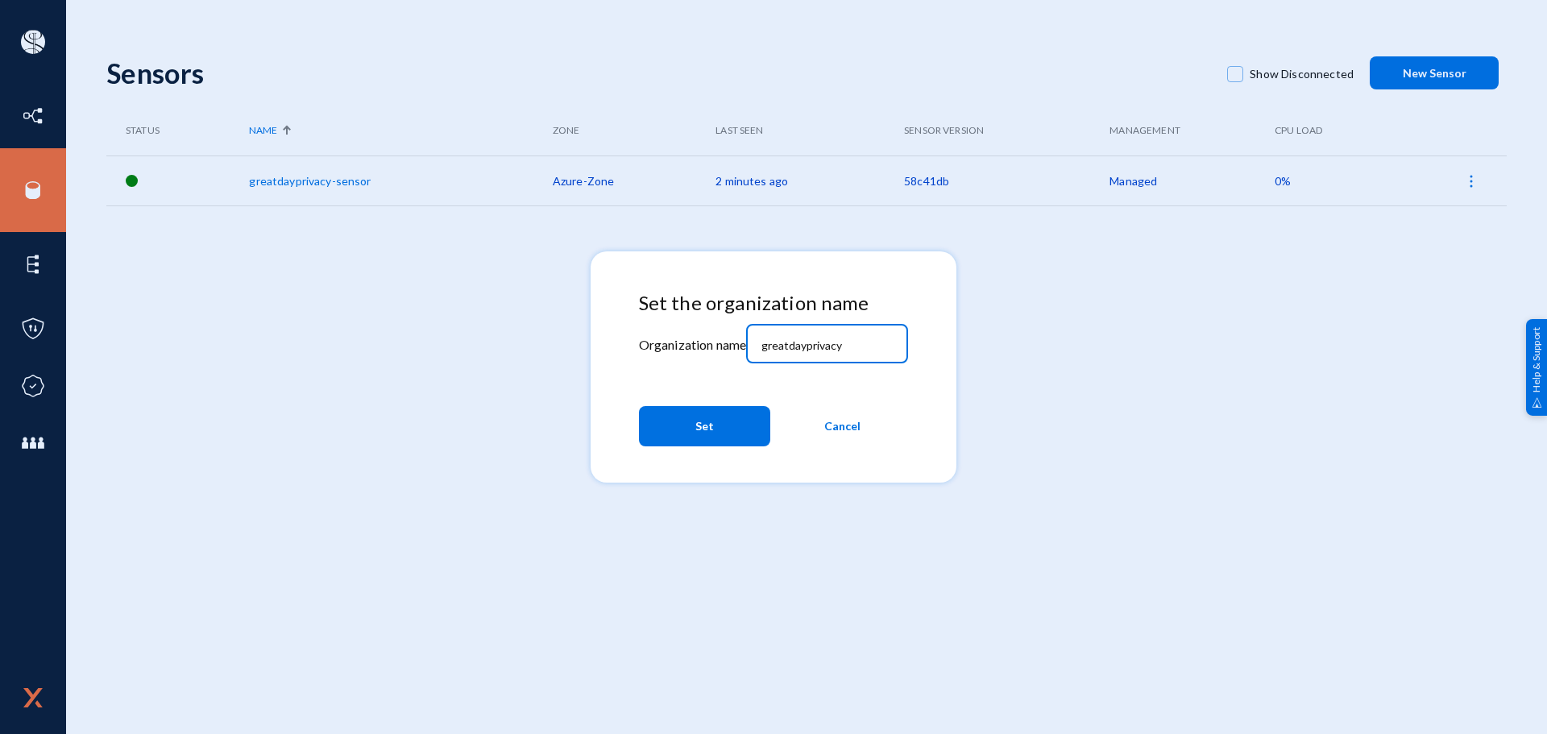
click at [865, 349] on input "greatdayprivacy" at bounding box center [830, 345] width 139 height 14
paste input "scedd"
type input "scedd"
click at [714, 434] on button "Set" at bounding box center [704, 426] width 131 height 40
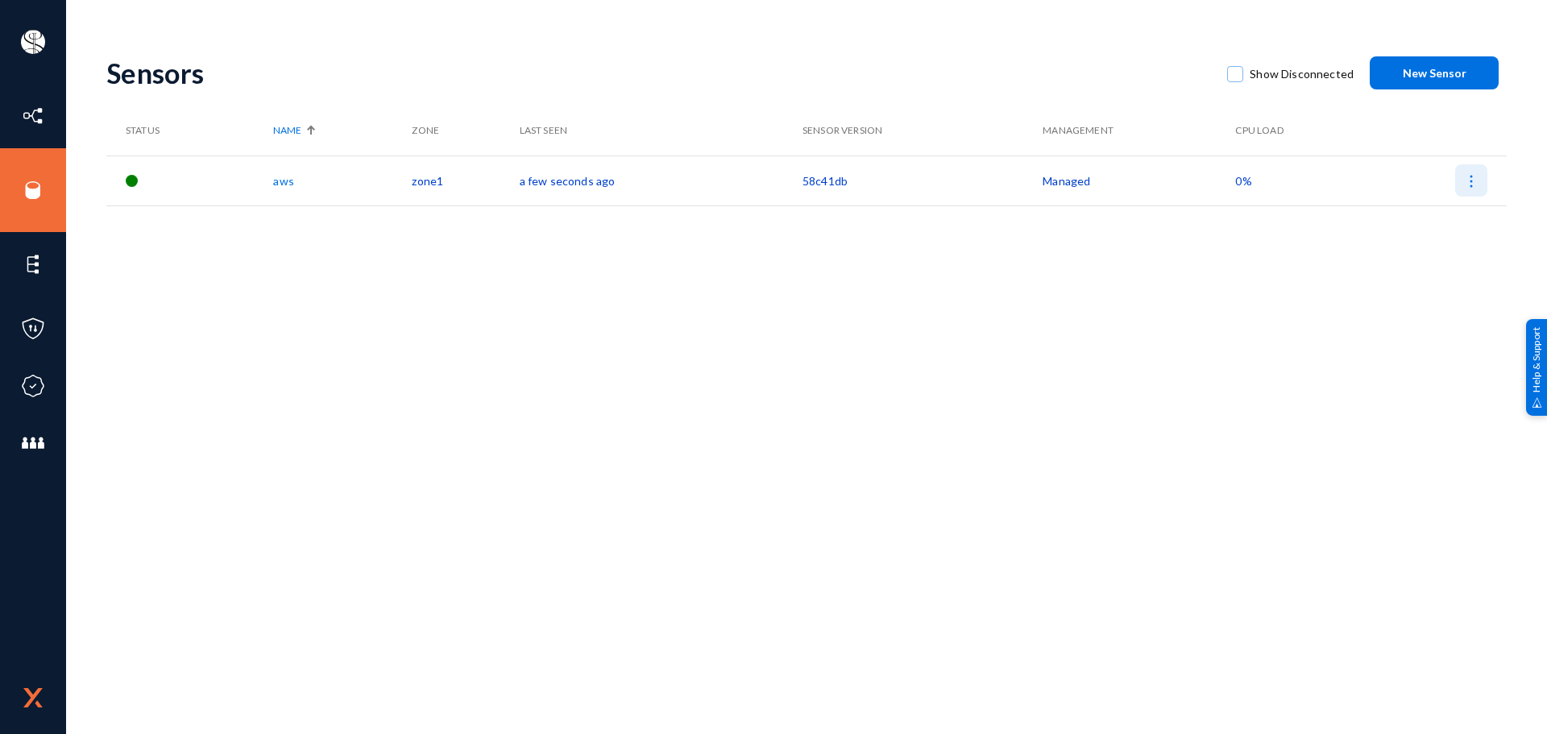
click at [1472, 181] on img at bounding box center [1471, 181] width 16 height 16
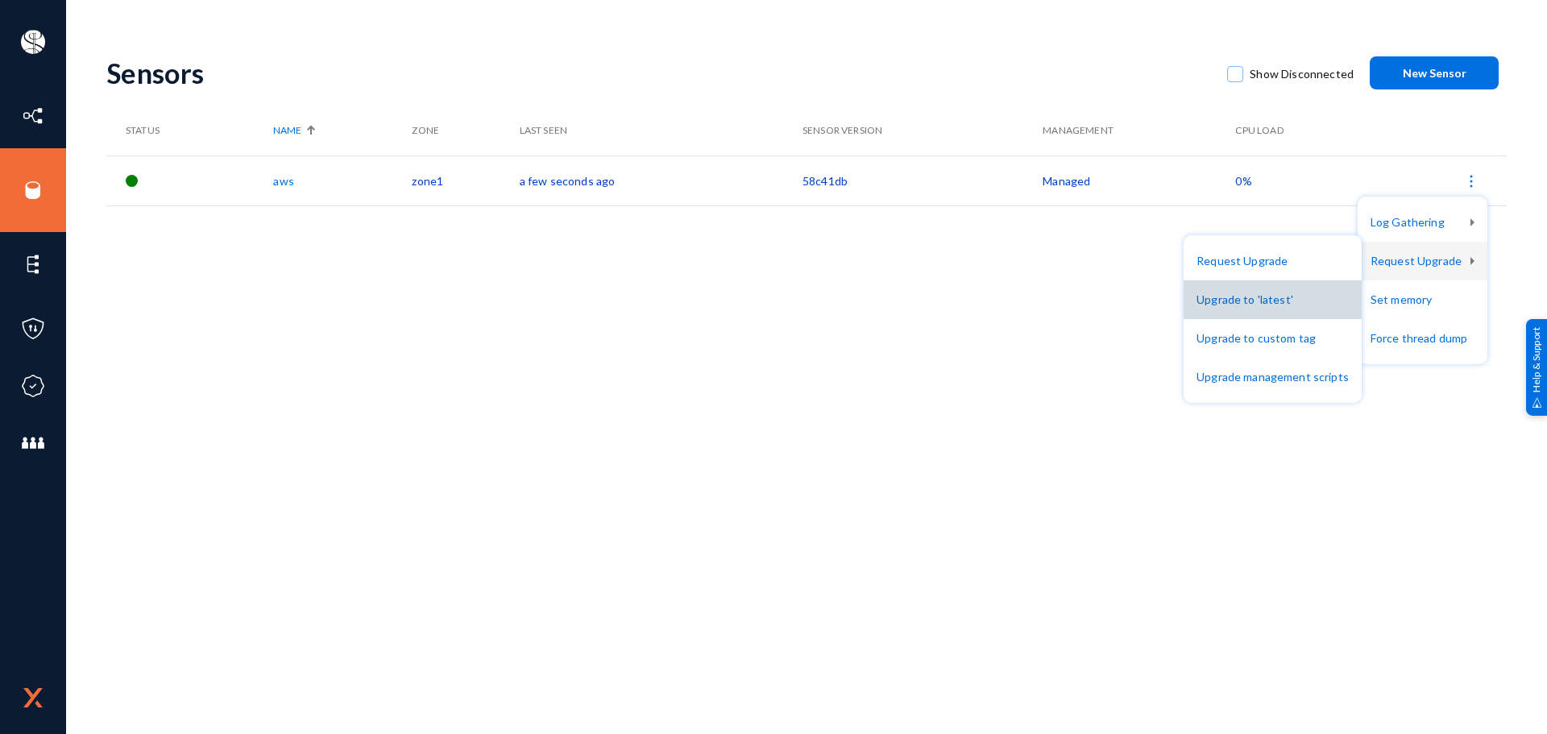
click at [1288, 295] on button "Upgrade to 'latest'" at bounding box center [1272, 299] width 178 height 39
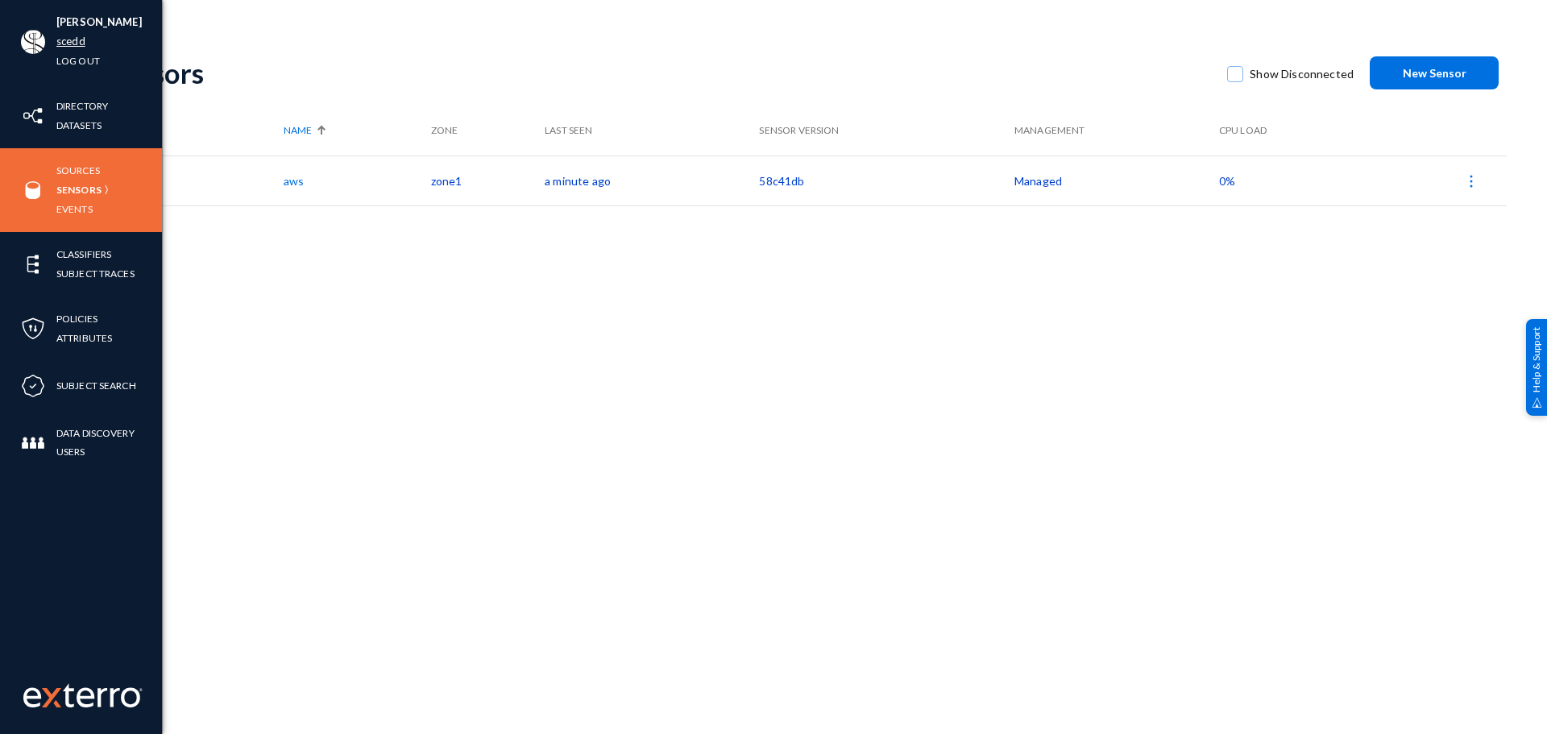
click at [69, 42] on link "scedd" at bounding box center [70, 41] width 29 height 19
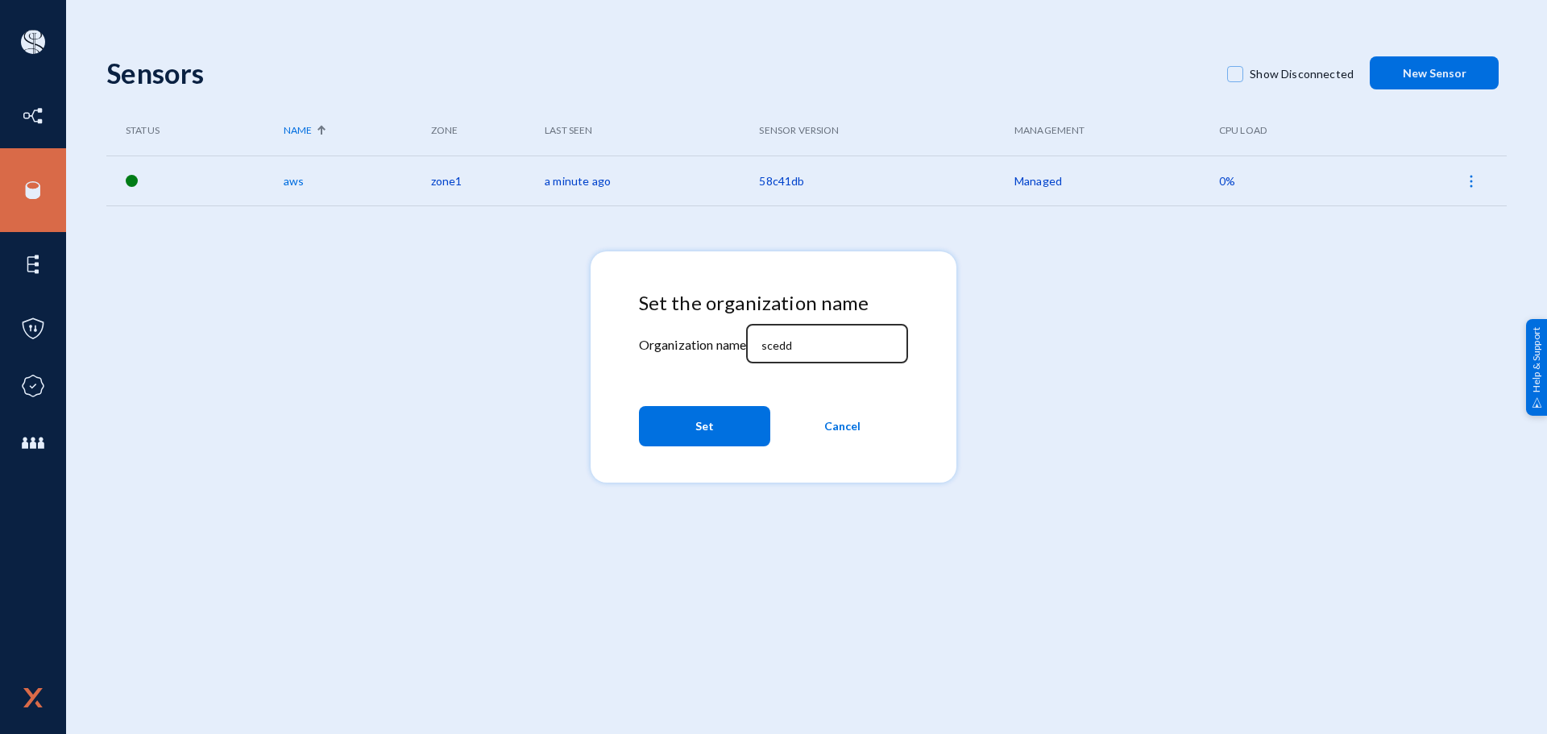
click at [851, 338] on input "scedd" at bounding box center [830, 345] width 139 height 14
paste input "esagprivacy"
type input "esagprivacy"
click at [740, 423] on button "Set" at bounding box center [704, 426] width 131 height 40
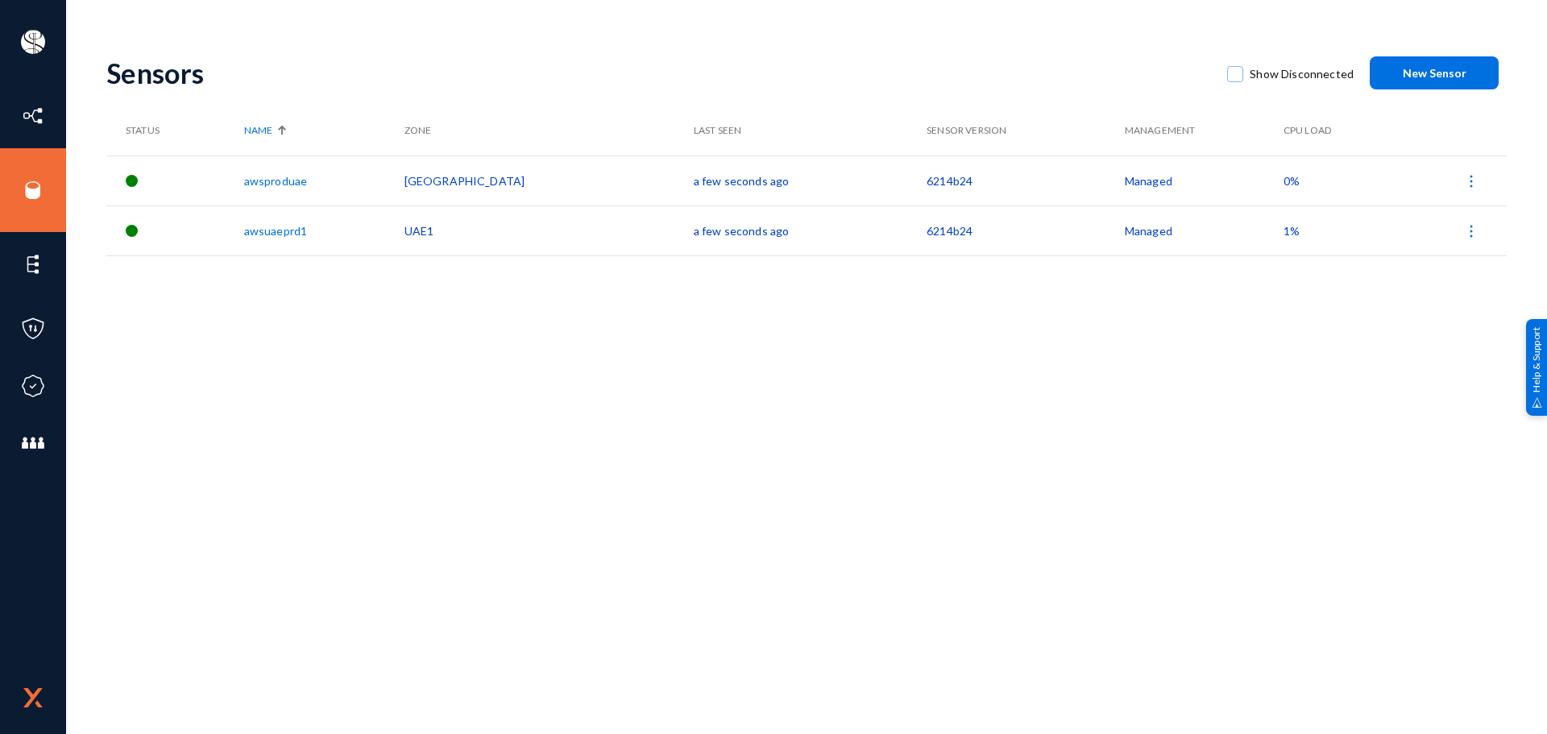
click at [740, 423] on div "Sensors Show Disconnected New Sensor Status Name Zone Last Seen Sensor Version …" at bounding box center [806, 281] width 1400 height 483
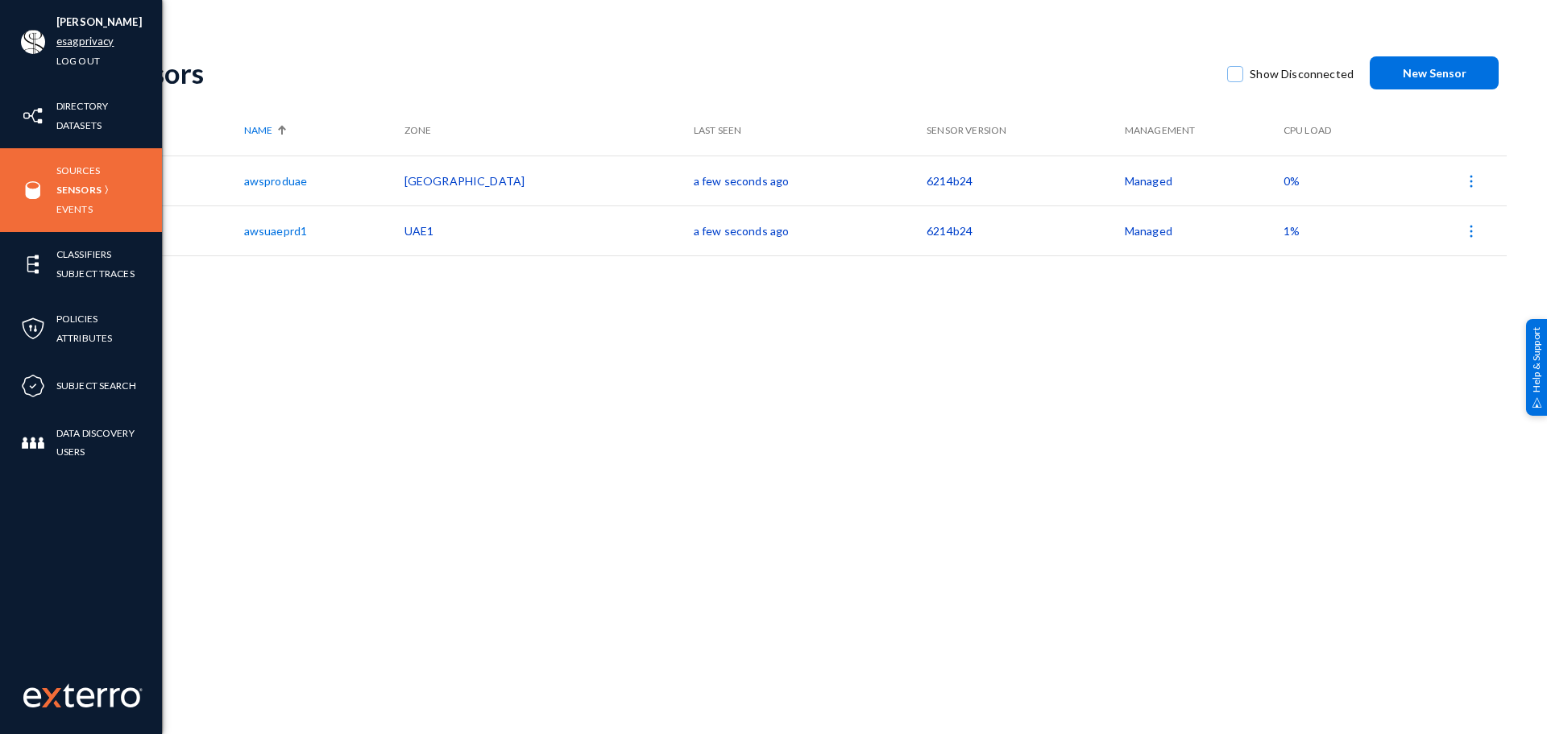
click at [94, 37] on link "esagprivacy" at bounding box center [84, 41] width 57 height 19
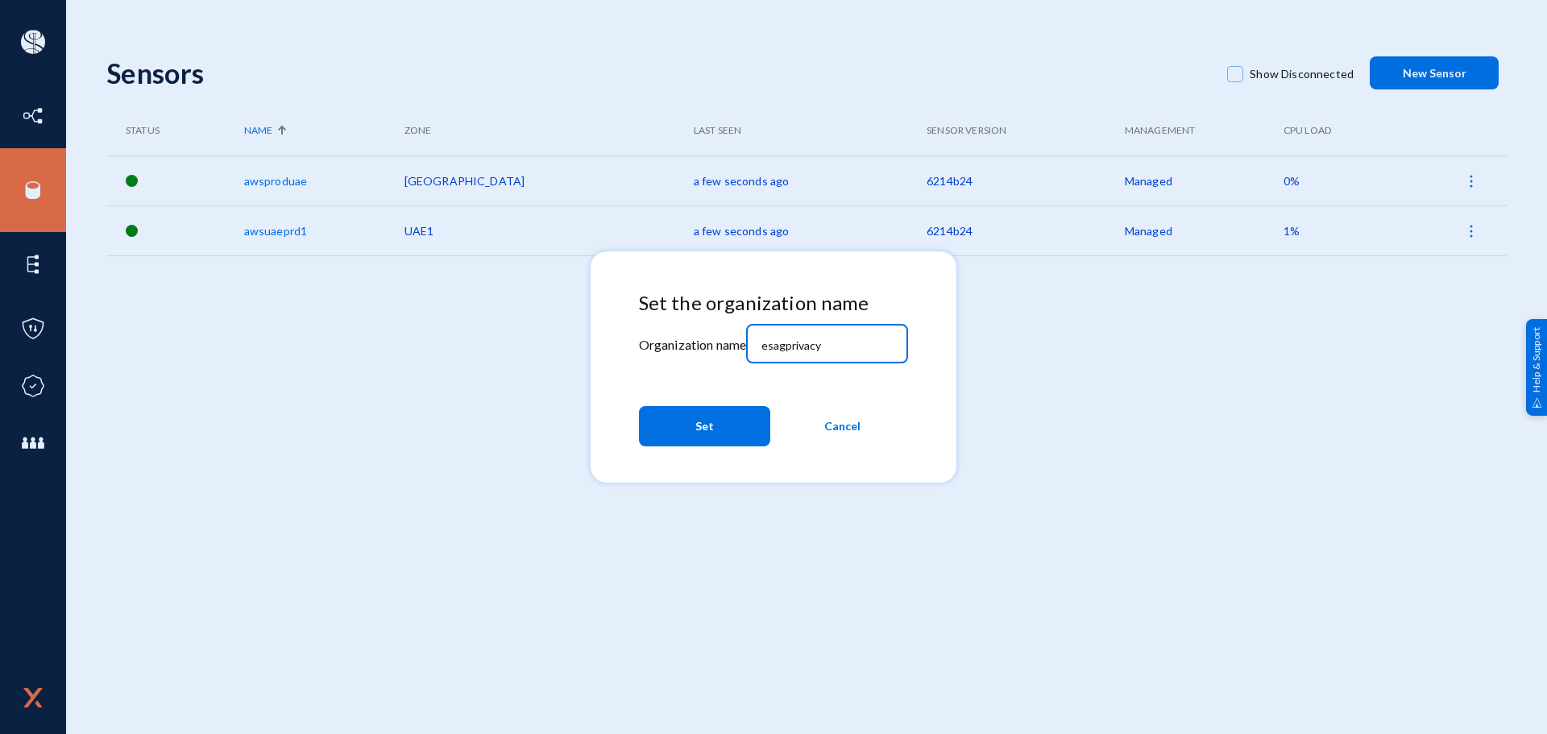
click at [882, 345] on input "esagprivacy" at bounding box center [830, 345] width 139 height 14
paste input "xtdd"
type input "extdd"
click at [716, 429] on button "Set" at bounding box center [704, 426] width 131 height 40
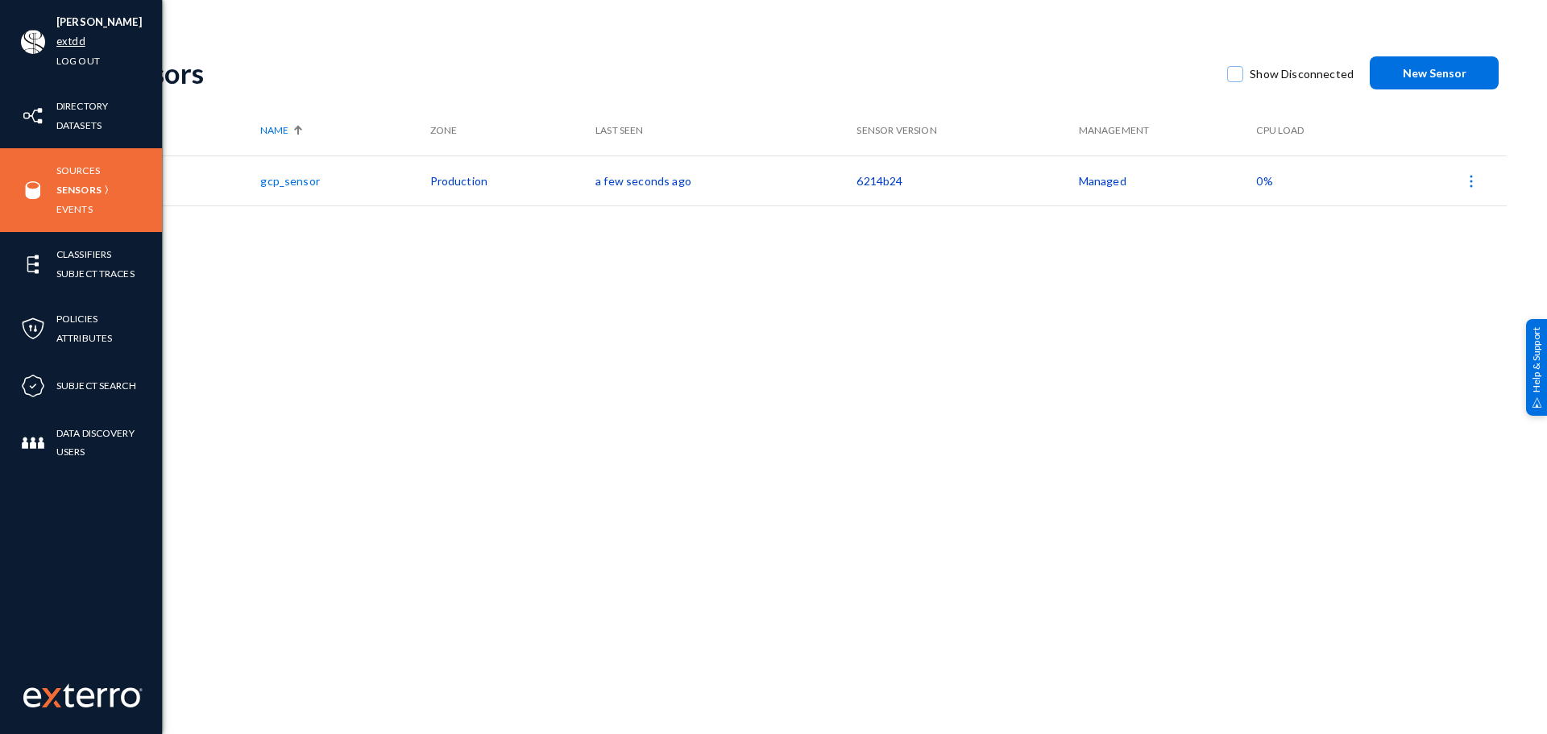
click at [75, 44] on link "extdd" at bounding box center [70, 41] width 29 height 19
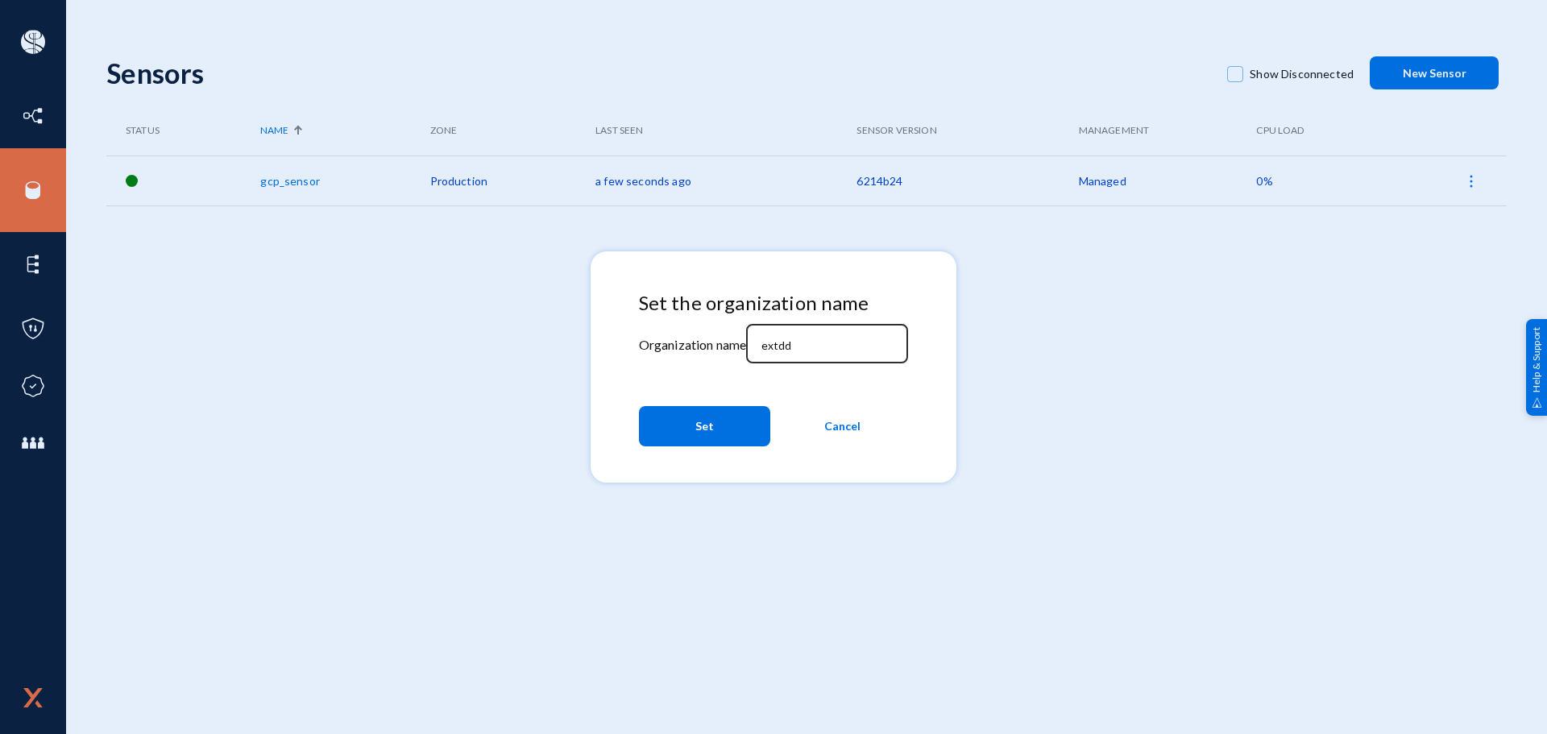
click at [835, 346] on input "extdd" at bounding box center [830, 345] width 139 height 14
paste input "greatdayprivacy"
type input "greatdayprivacy"
click at [728, 434] on button "Set" at bounding box center [704, 426] width 131 height 40
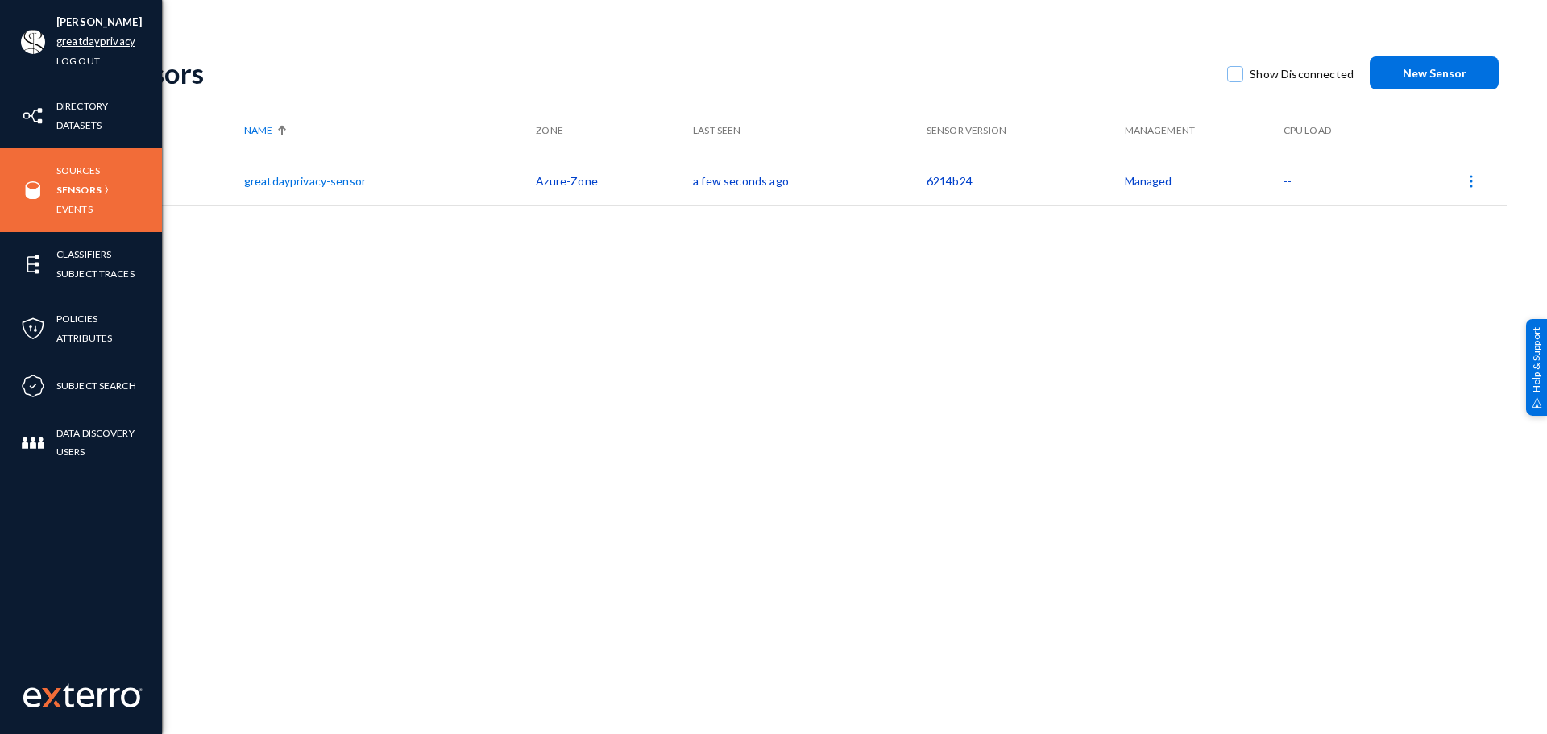
click at [87, 38] on link "greatdayprivacy" at bounding box center [95, 41] width 79 height 19
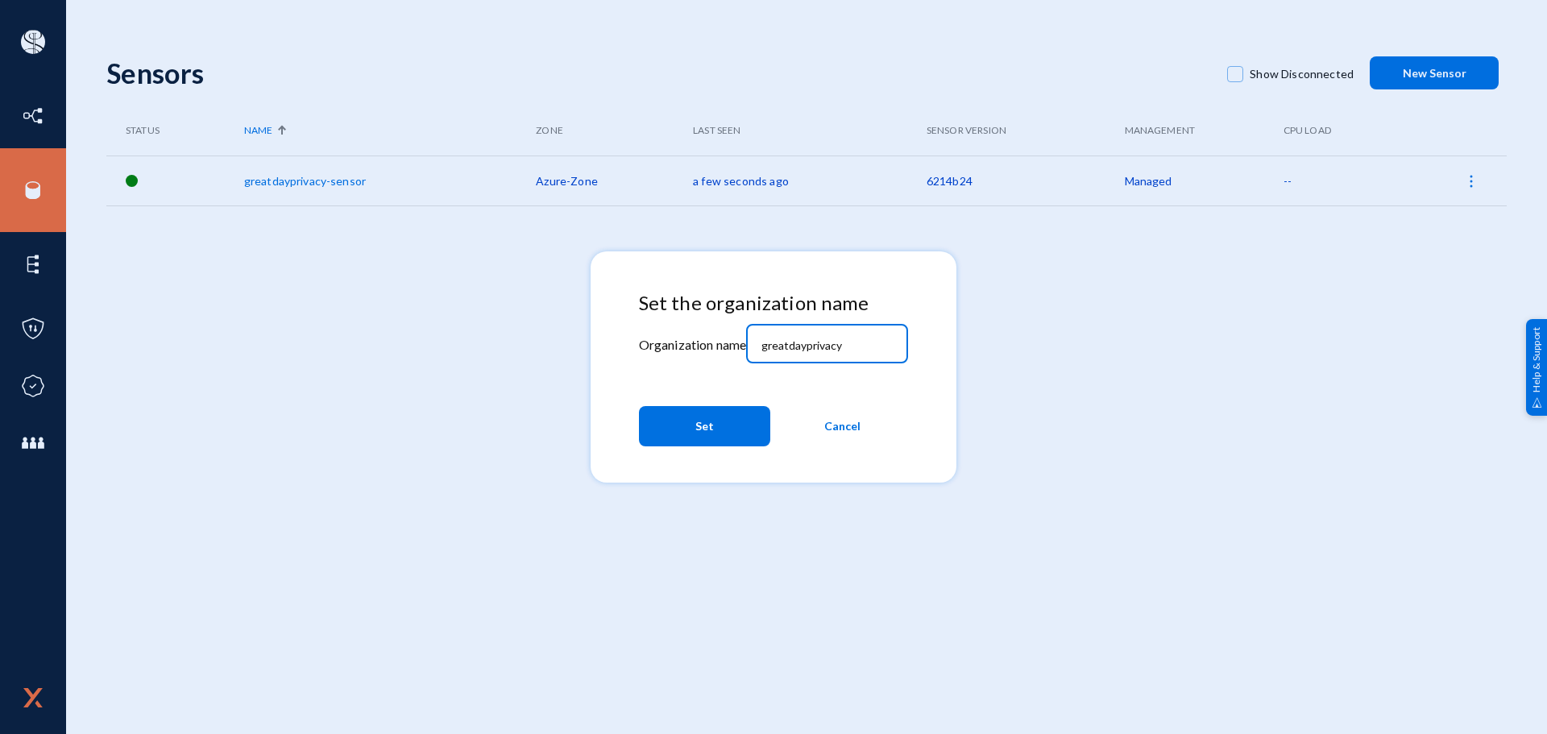
click at [878, 348] on input "greatdayprivacy" at bounding box center [830, 345] width 139 height 14
paste input "scedd"
type input "scedd"
click at [740, 421] on button "Set" at bounding box center [704, 426] width 131 height 40
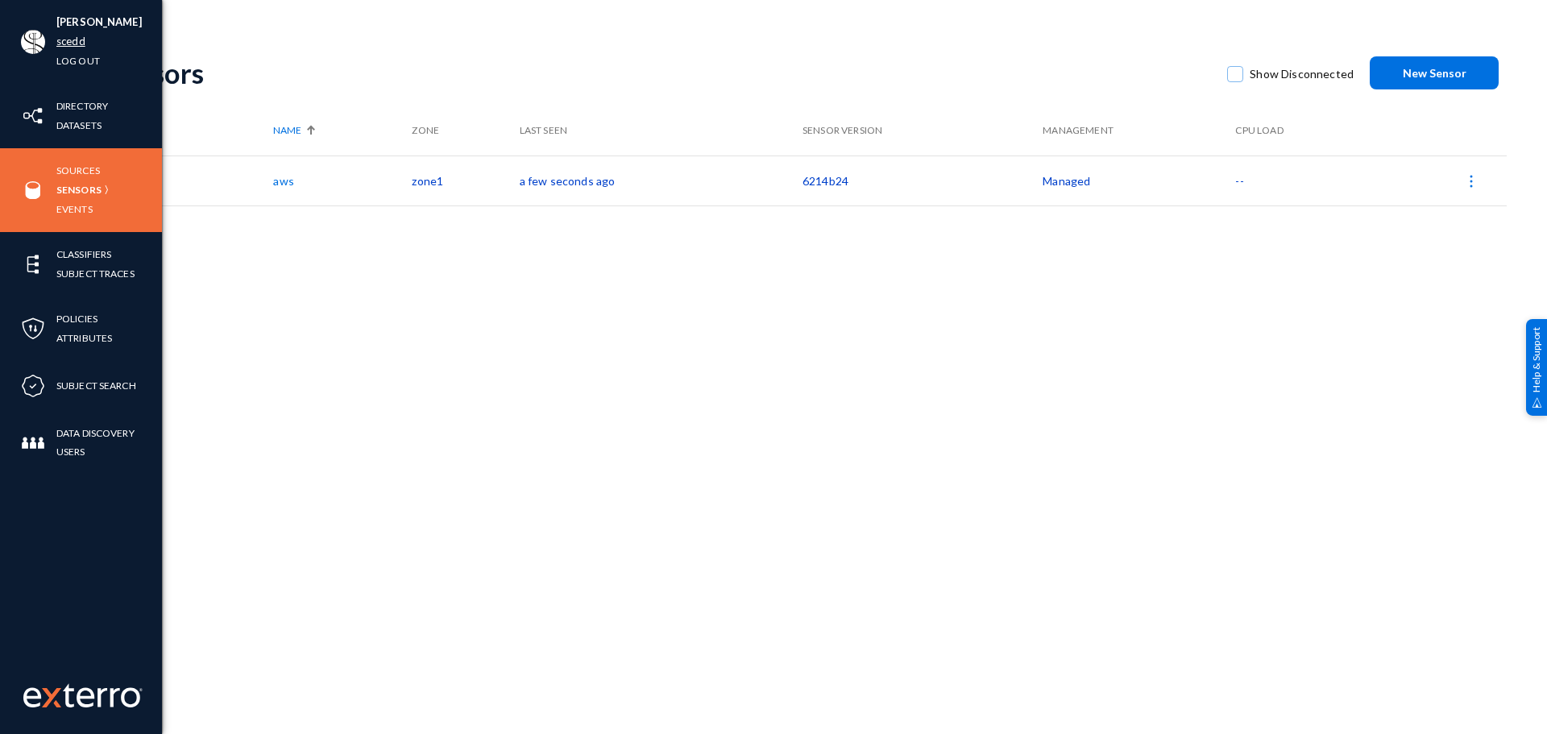
click at [75, 39] on link "scedd" at bounding box center [70, 41] width 29 height 19
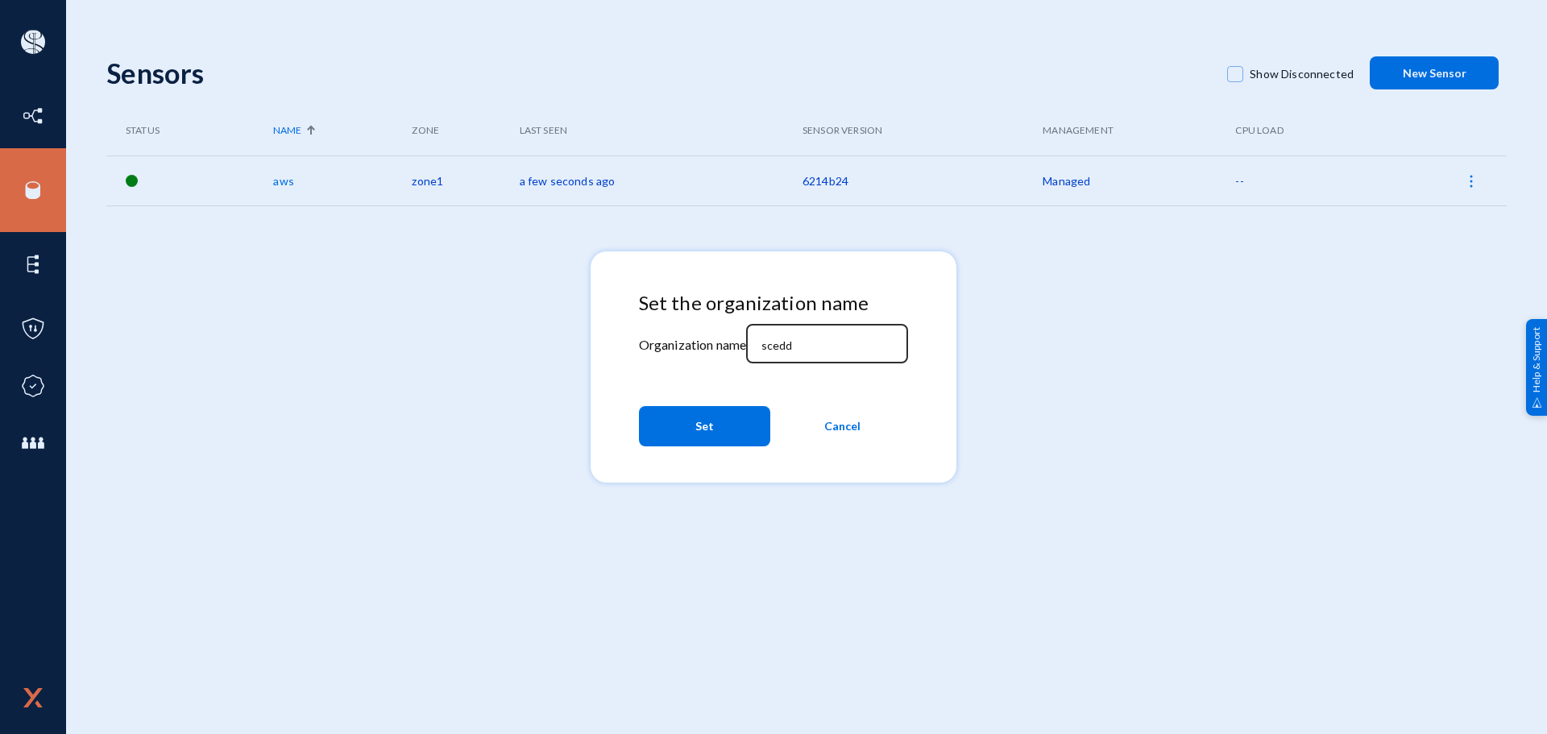
click at [838, 336] on div "scedd" at bounding box center [827, 342] width 145 height 42
paste input "petco"
type input "petco"
click at [731, 426] on button "Set" at bounding box center [704, 426] width 131 height 40
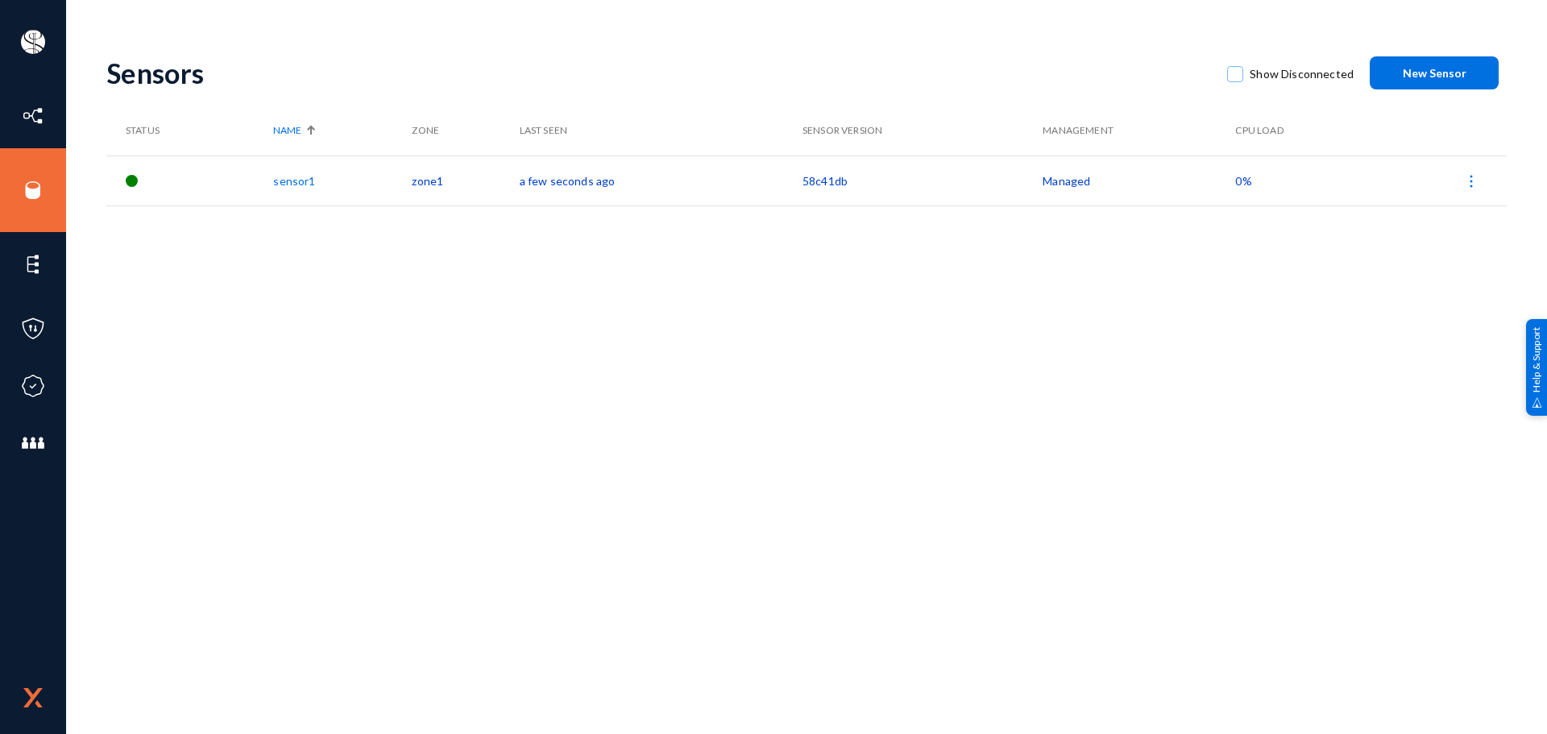
click at [1468, 177] on img at bounding box center [1471, 181] width 16 height 16
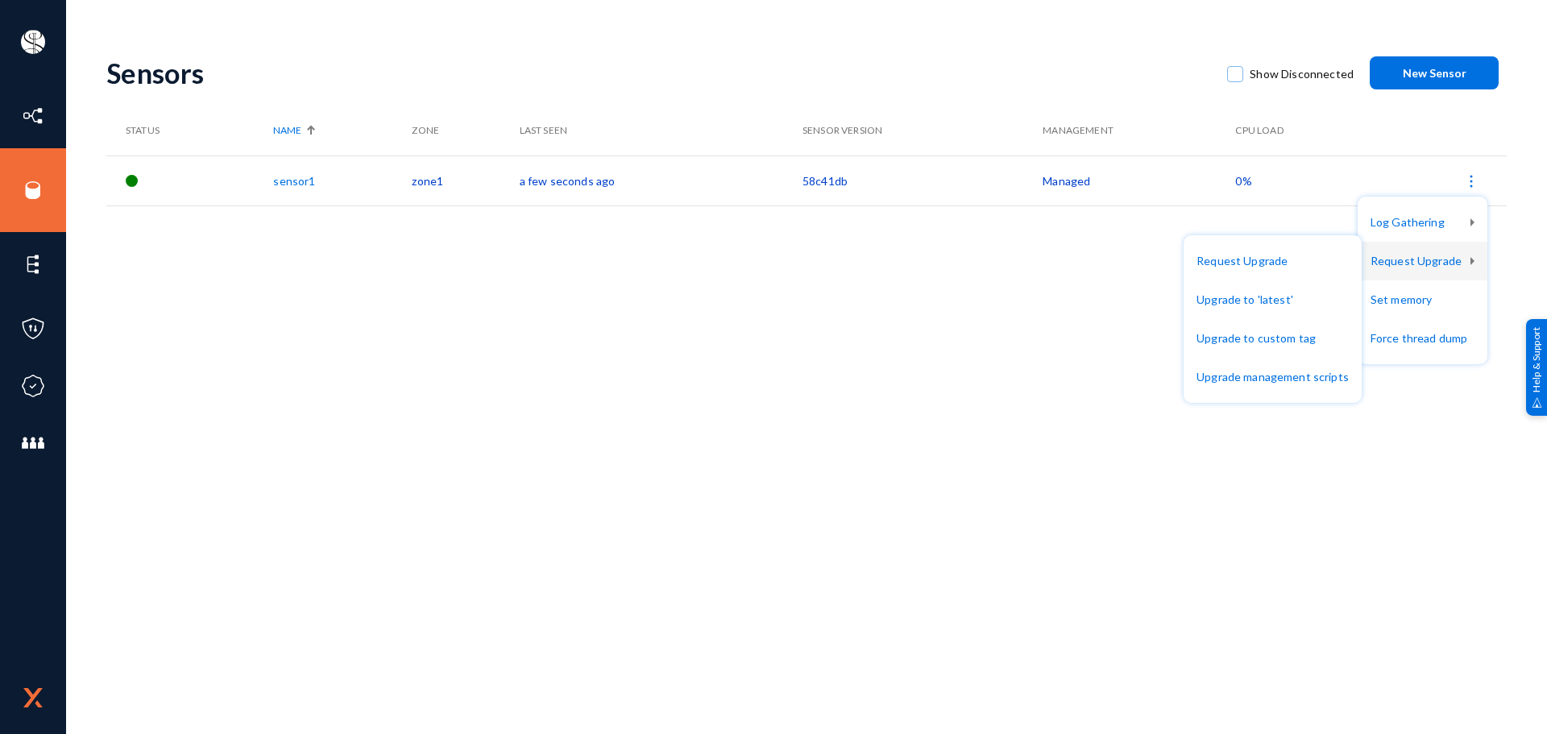
click at [951, 342] on div at bounding box center [773, 367] width 1547 height 734
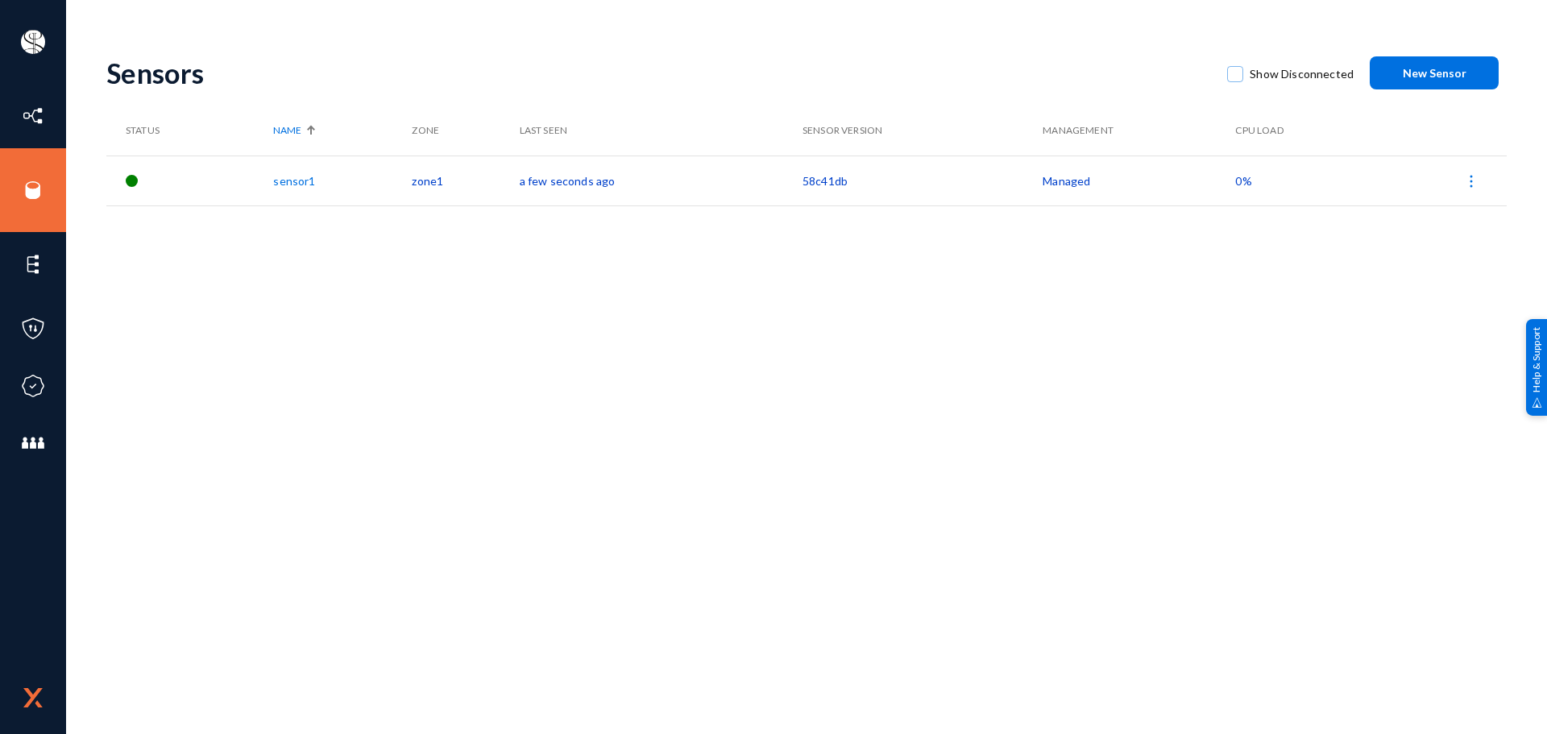
click at [1476, 184] on img at bounding box center [1471, 181] width 16 height 16
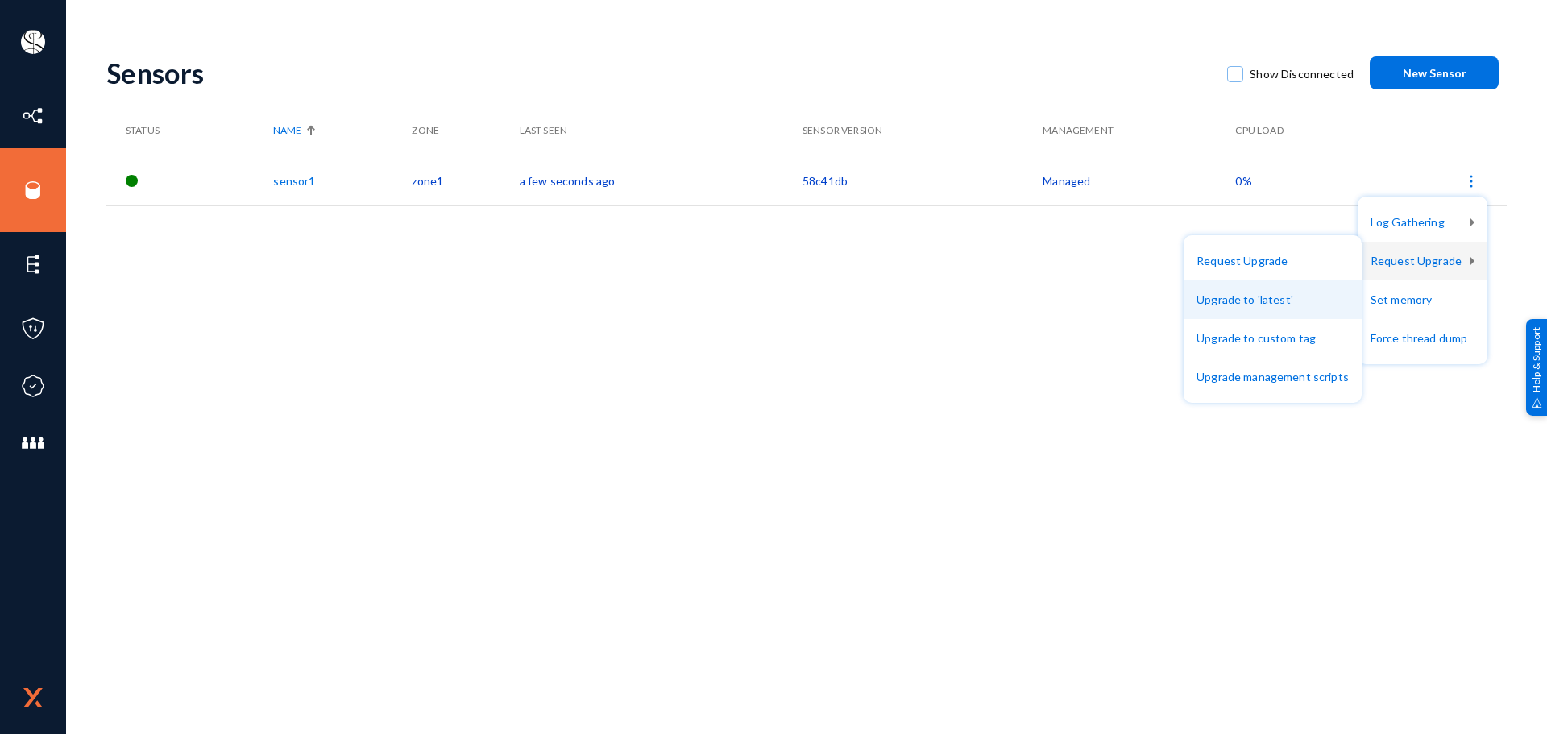
click at [1314, 292] on button "Upgrade to 'latest'" at bounding box center [1272, 299] width 178 height 39
